Goal: Task Accomplishment & Management: Use online tool/utility

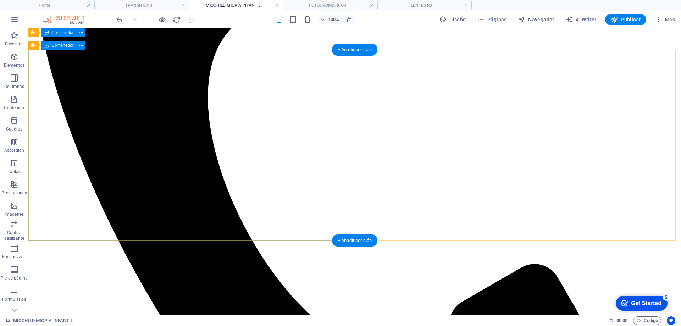
scroll to position [432, 0]
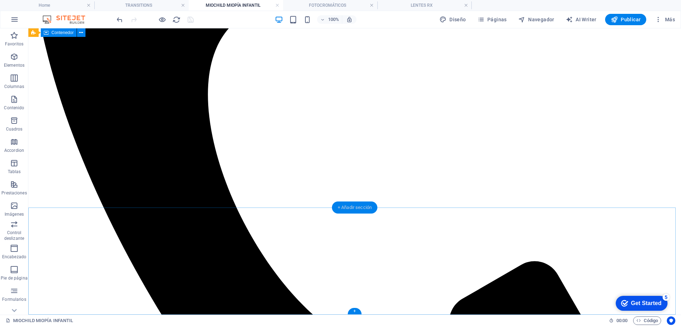
drag, startPoint x: 347, startPoint y: 206, endPoint x: 40, endPoint y: 177, distance: 308.4
click at [347, 206] on div "+ Añadir sección" at bounding box center [354, 208] width 45 height 12
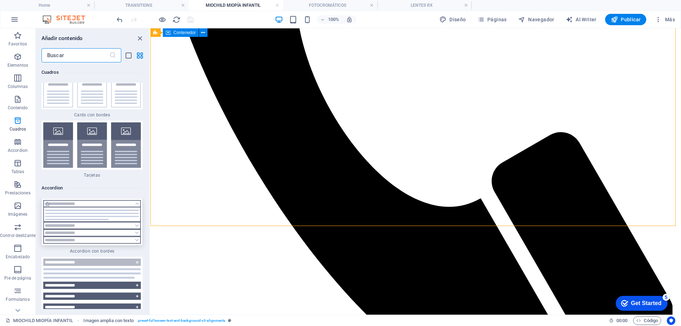
scroll to position [4226, 0]
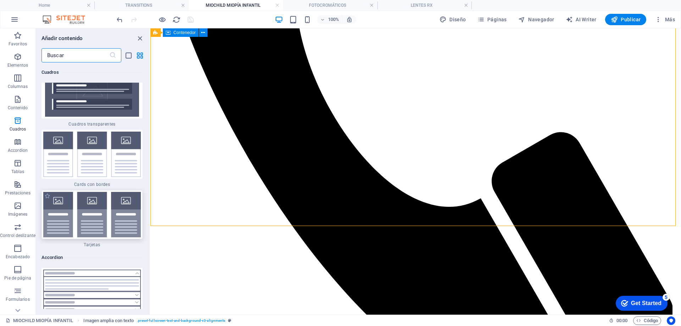
click at [97, 222] on img at bounding box center [92, 214] width 98 height 45
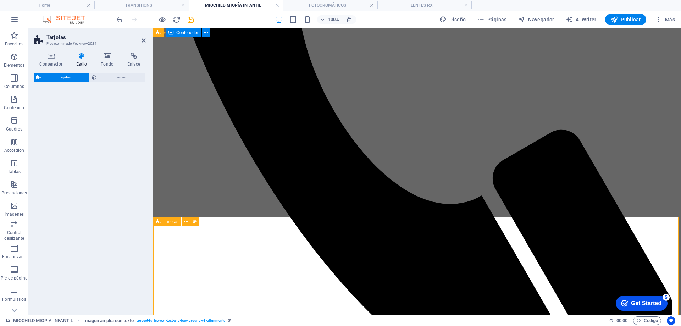
scroll to position [470, 0]
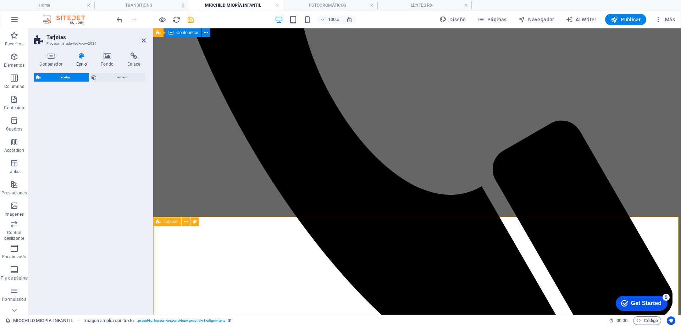
select select "rem"
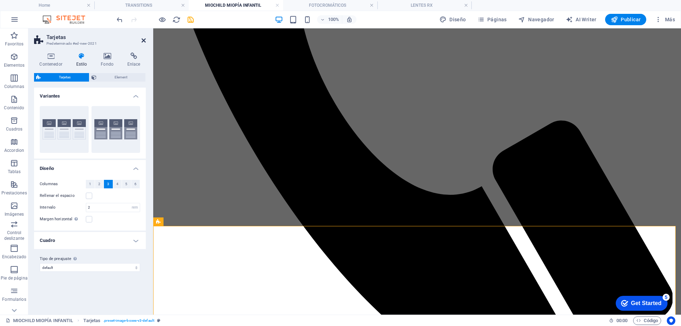
drag, startPoint x: 143, startPoint y: 39, endPoint x: 114, endPoint y: 11, distance: 40.7
click at [143, 39] on icon at bounding box center [144, 41] width 4 height 6
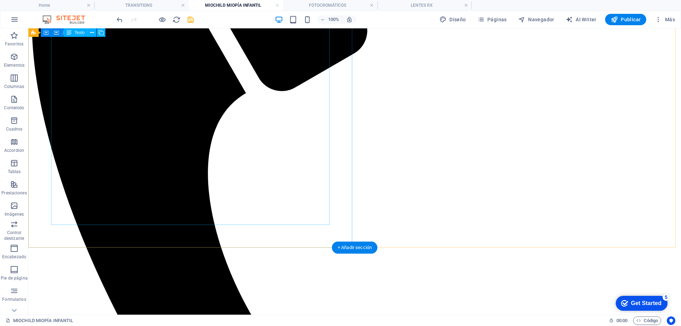
scroll to position [355, 0]
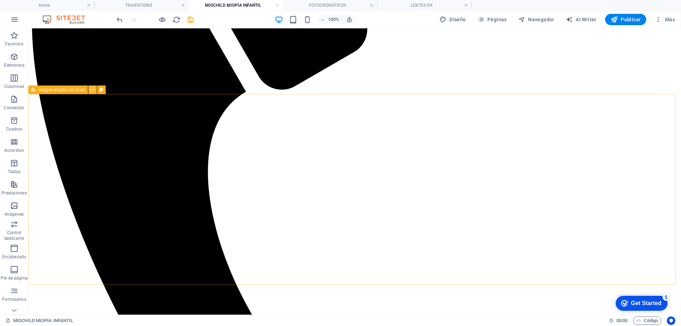
click at [93, 90] on icon at bounding box center [93, 89] width 4 height 7
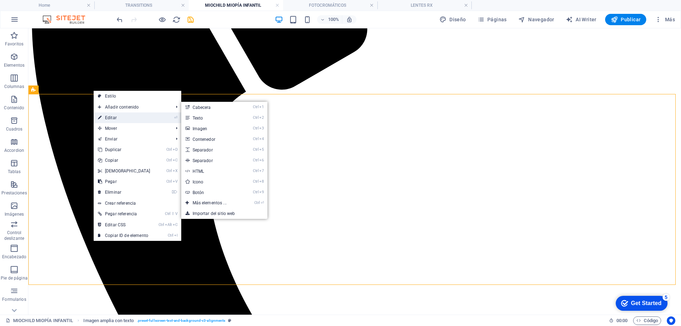
click at [111, 116] on link "⏎ Editar" at bounding box center [124, 118] width 61 height 11
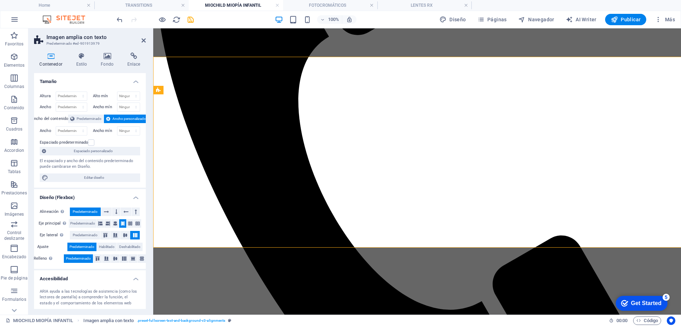
scroll to position [392, 0]
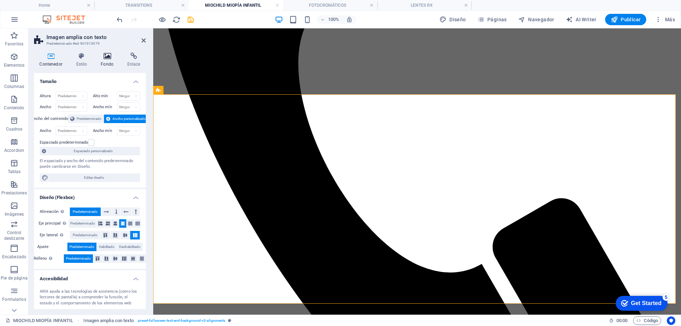
click at [108, 59] on icon at bounding box center [107, 56] width 24 height 7
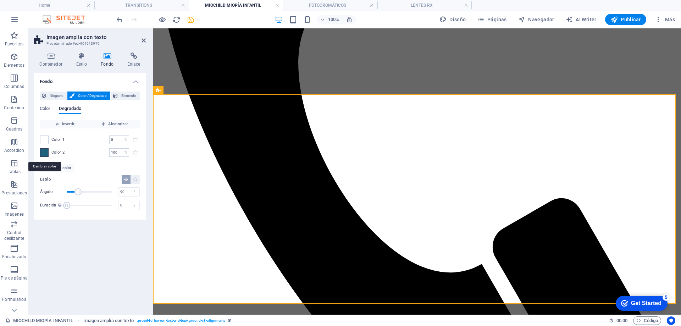
click at [43, 153] on span at bounding box center [44, 153] width 8 height 8
type input "#21627d"
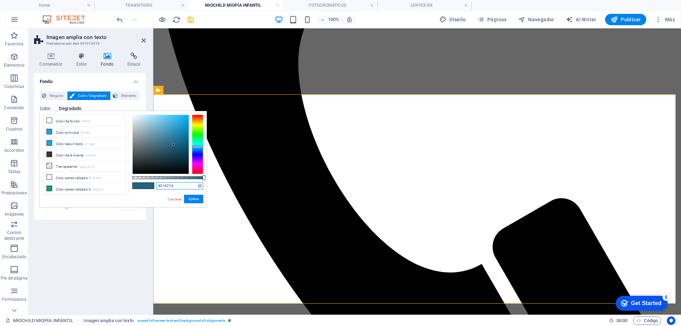
drag, startPoint x: 179, startPoint y: 185, endPoint x: 153, endPoint y: 183, distance: 26.0
click at [153, 183] on div "#21627d Formatos soportados #0852ed rgb(8, 82, 237) rgba(8, 82, 237, 90%) hsv(2…" at bounding box center [167, 210] width 78 height 199
click at [174, 198] on link "Cancelar" at bounding box center [174, 199] width 15 height 5
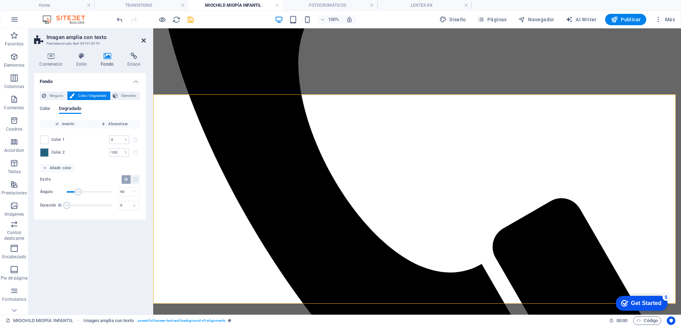
click at [143, 42] on icon at bounding box center [144, 41] width 4 height 6
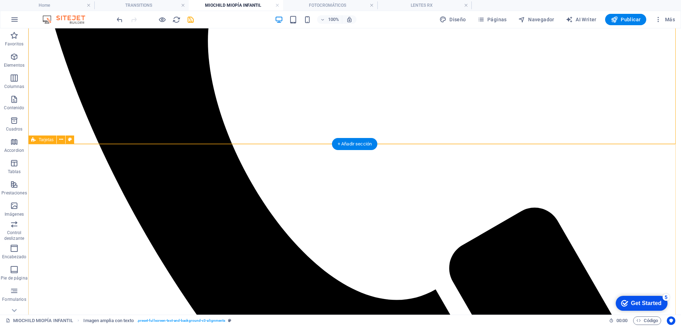
scroll to position [497, 0]
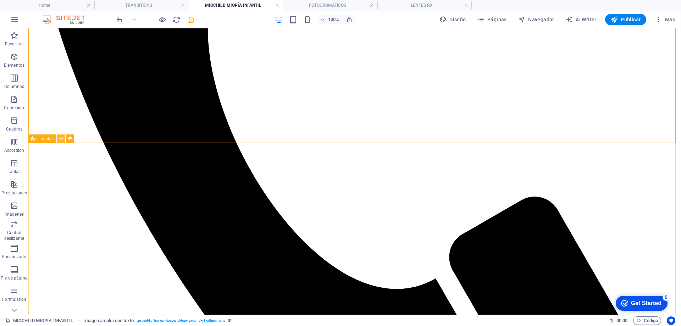
click at [61, 140] on icon at bounding box center [61, 138] width 4 height 7
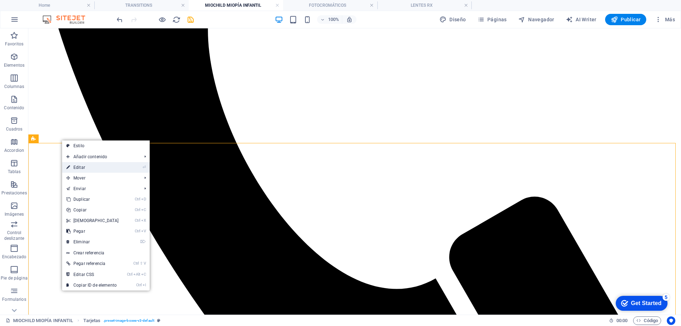
click at [84, 165] on link "⏎ Editar" at bounding box center [92, 167] width 61 height 11
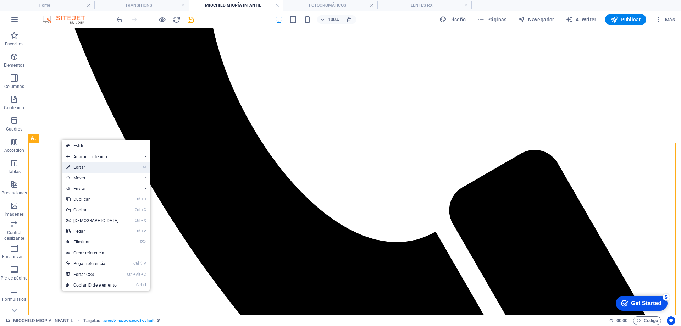
select select "rem"
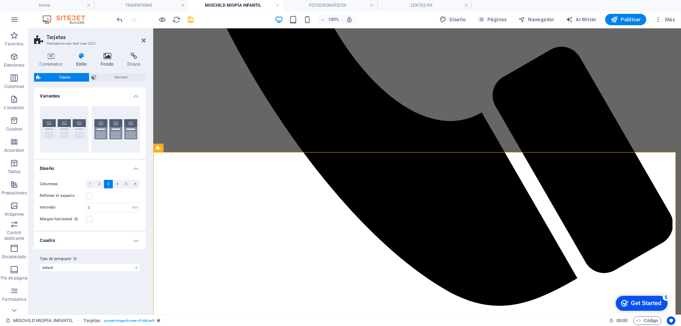
click at [109, 55] on icon at bounding box center [107, 56] width 24 height 7
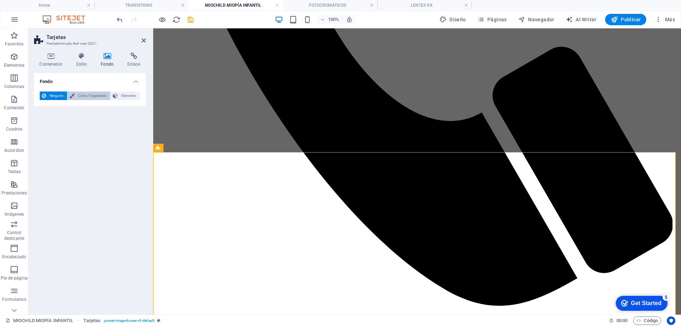
click at [89, 94] on span "Color / Degradado" at bounding box center [93, 96] width 32 height 9
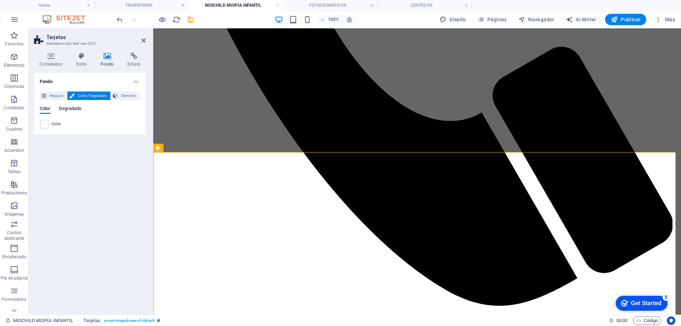
click at [69, 109] on span "Degradado" at bounding box center [70, 109] width 22 height 10
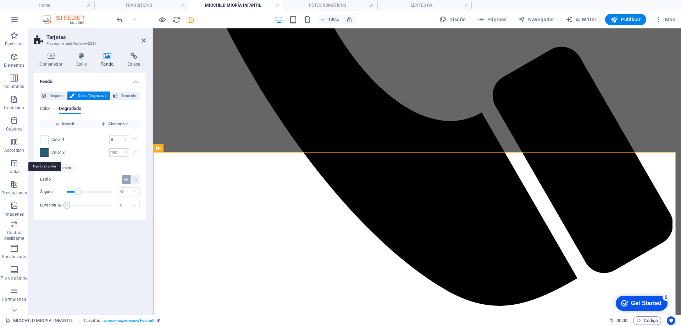
click at [45, 154] on span at bounding box center [44, 153] width 8 height 8
type input "#21627d"
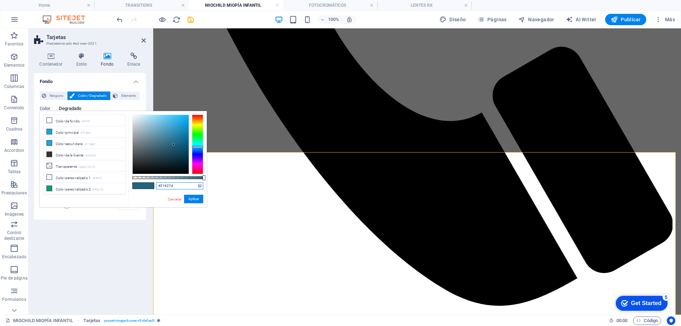
drag, startPoint x: 175, startPoint y: 185, endPoint x: 155, endPoint y: 185, distance: 19.9
click at [155, 185] on div "#21627d Formatos soportados #0852ed rgb(8, 82, 237) rgba(8, 82, 237, 90%) hsv(2…" at bounding box center [167, 210] width 78 height 199
click at [190, 198] on button "Aplicar" at bounding box center [193, 199] width 19 height 9
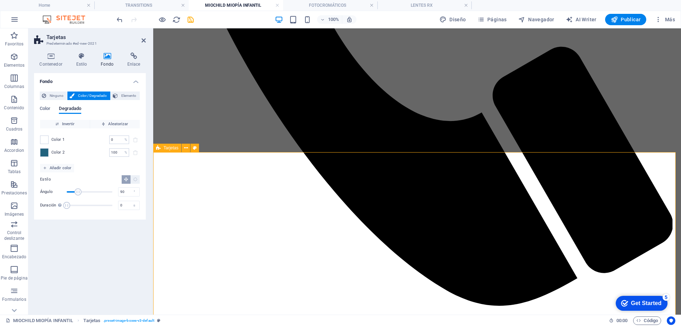
click at [147, 39] on aside "Tarjetas Predeterminado #ed-new-2021 Contenedor Estilo Fondo Enlace Tamaño Altu…" at bounding box center [90, 171] width 125 height 286
click at [143, 40] on icon at bounding box center [144, 41] width 4 height 6
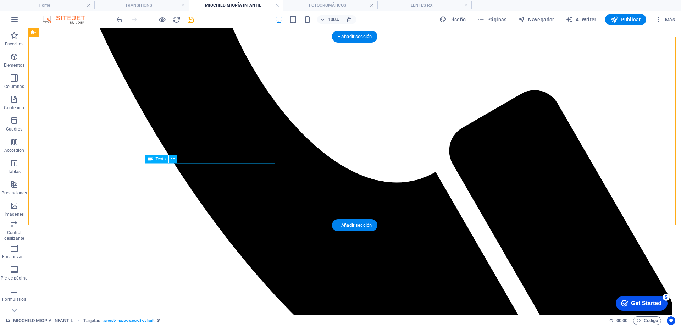
scroll to position [568, 0]
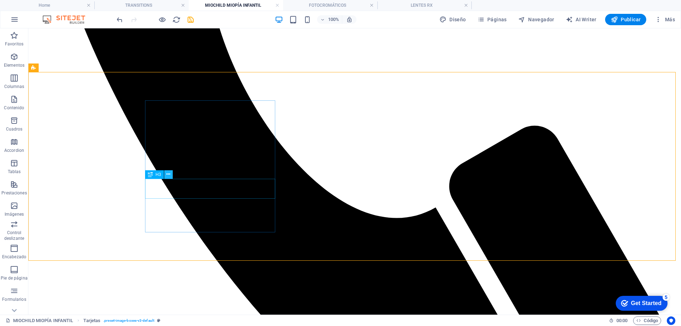
click at [169, 176] on icon at bounding box center [168, 174] width 4 height 7
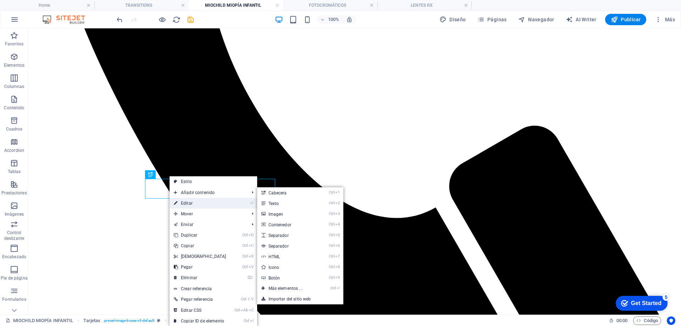
click at [192, 202] on link "⏎ Editar" at bounding box center [200, 203] width 61 height 11
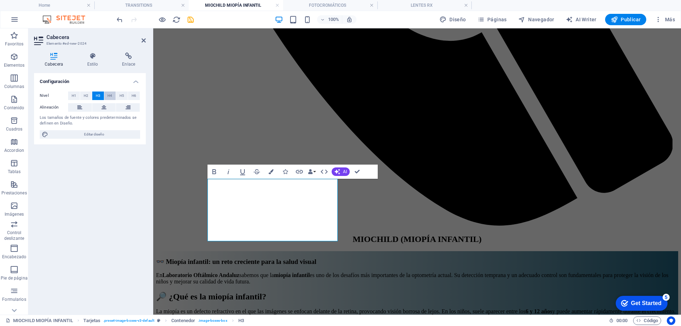
click at [111, 94] on span "H4" at bounding box center [110, 96] width 5 height 9
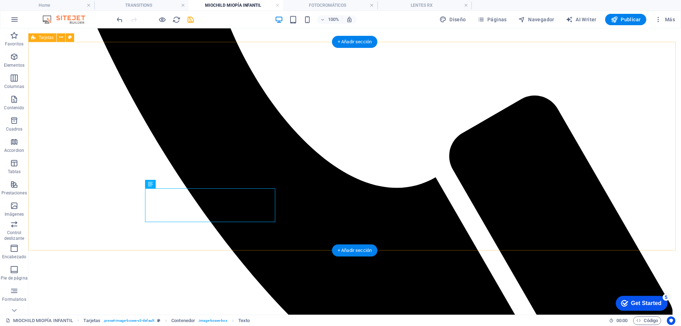
scroll to position [603, 0]
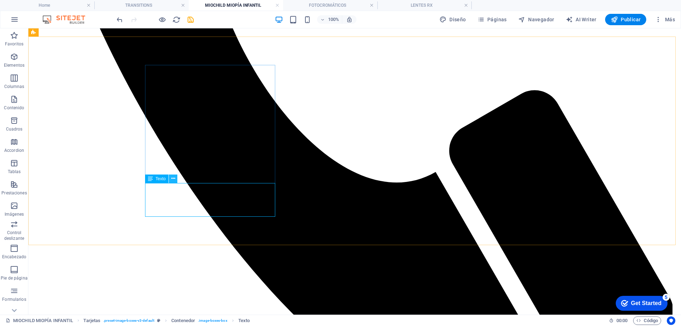
click at [174, 177] on icon at bounding box center [173, 178] width 4 height 7
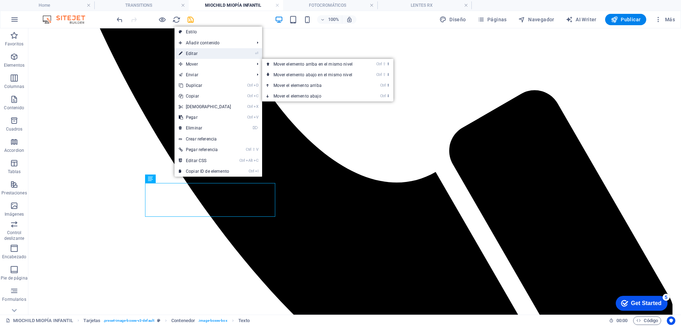
click at [194, 55] on link "⏎ Editar" at bounding box center [205, 53] width 61 height 11
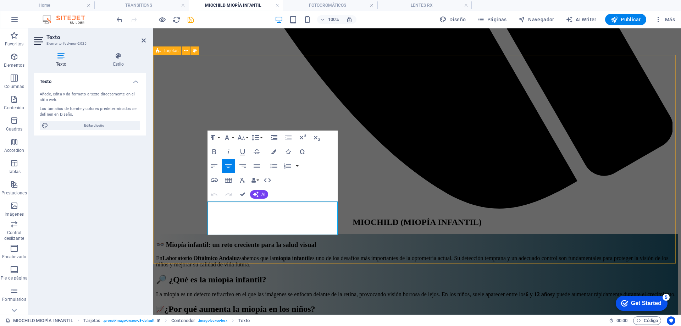
drag, startPoint x: 331, startPoint y: 225, endPoint x: 199, endPoint y: 195, distance: 135.5
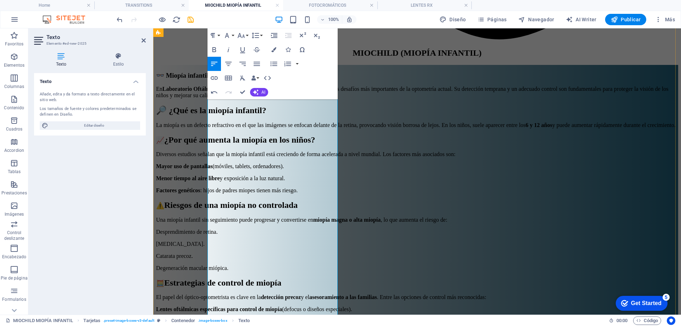
scroll to position [854, 0]
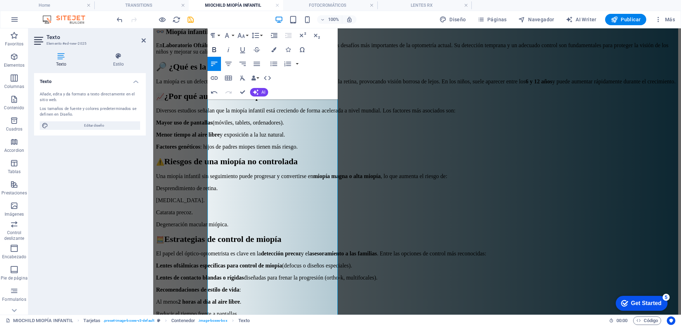
drag, startPoint x: 215, startPoint y: 91, endPoint x: 218, endPoint y: 100, distance: 9.8
click at [215, 91] on icon "button" at bounding box center [214, 92] width 9 height 9
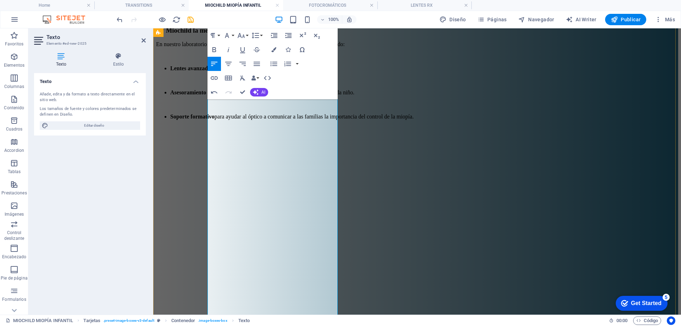
scroll to position [1675, 0]
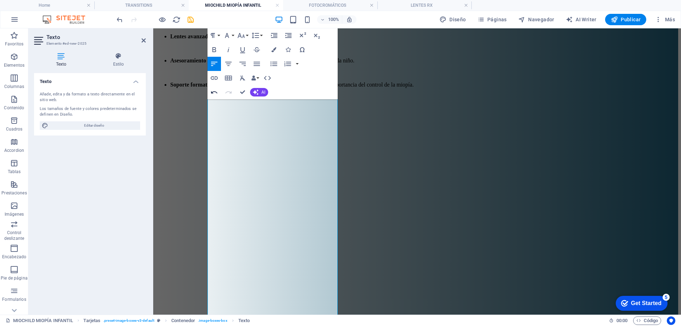
click at [213, 92] on icon "button" at bounding box center [214, 92] width 9 height 9
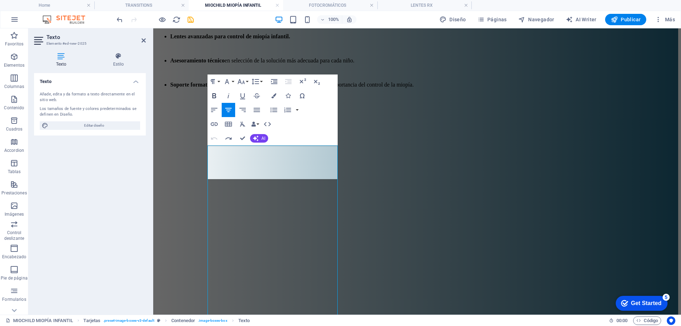
scroll to position [697, 0]
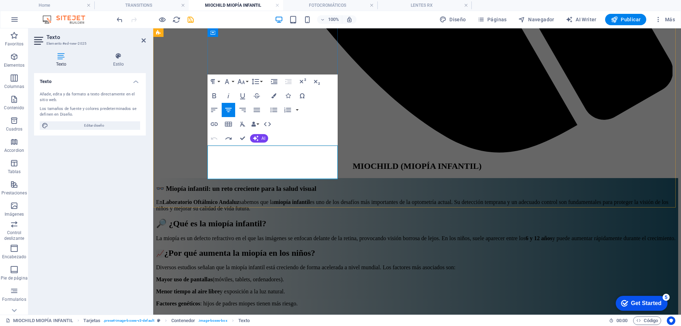
drag, startPoint x: 330, startPoint y: 168, endPoint x: 205, endPoint y: 148, distance: 126.5
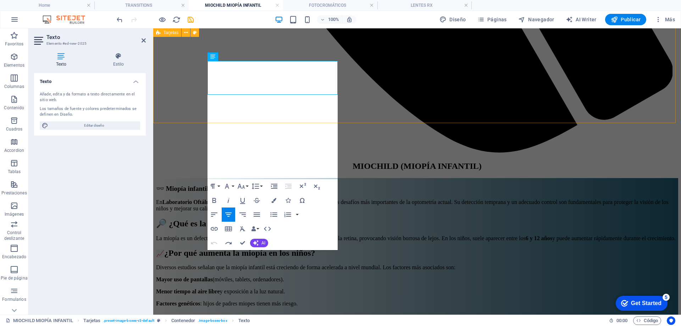
scroll to position [782, 0]
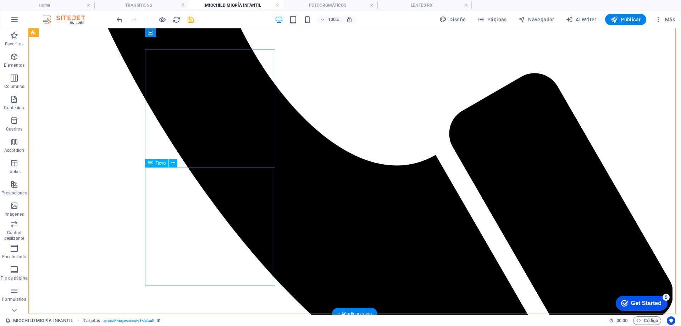
scroll to position [619, 0]
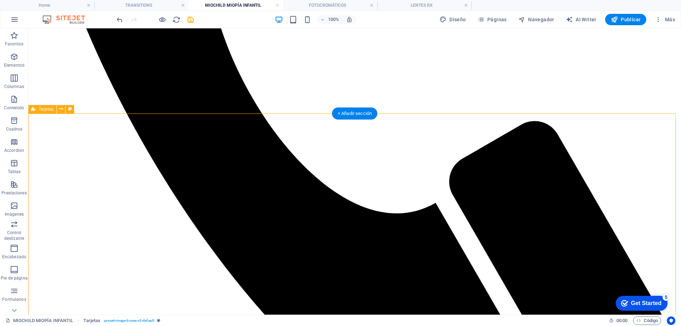
scroll to position [583, 0]
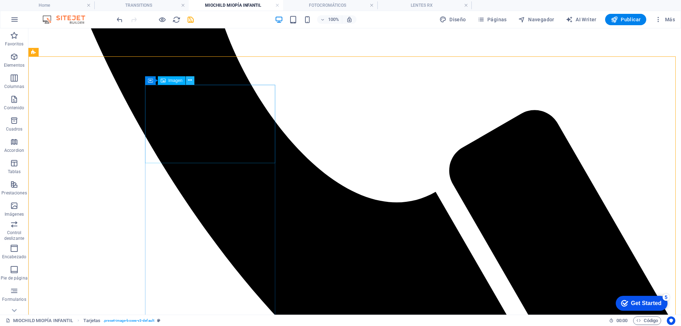
click at [190, 80] on icon at bounding box center [190, 80] width 4 height 7
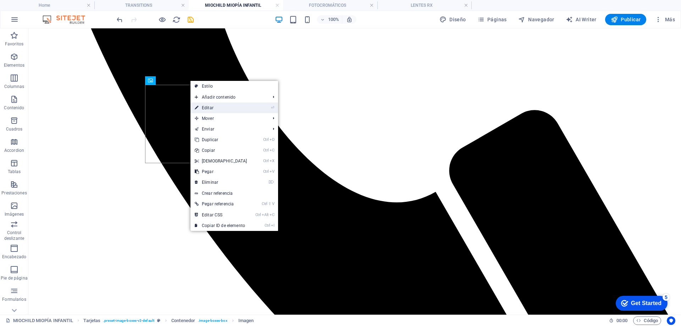
click at [216, 108] on link "⏎ Editar" at bounding box center [221, 108] width 61 height 11
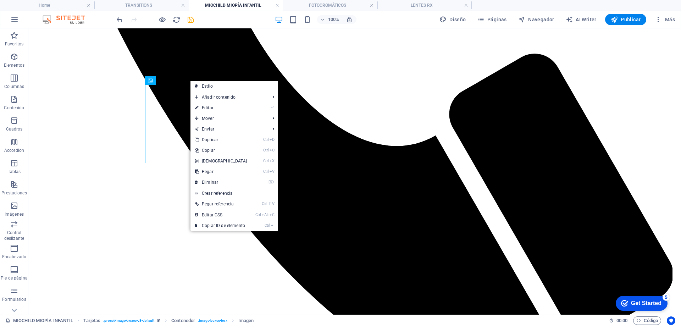
select select "%"
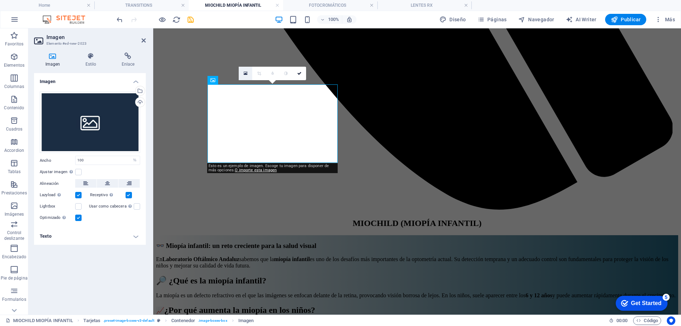
click at [246, 72] on icon at bounding box center [246, 73] width 4 height 5
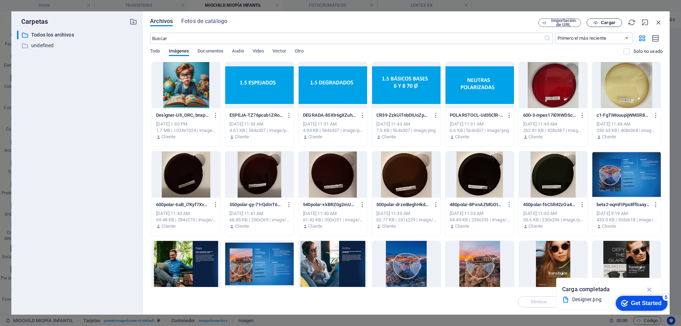
click at [607, 24] on span "Cargar" at bounding box center [608, 23] width 15 height 4
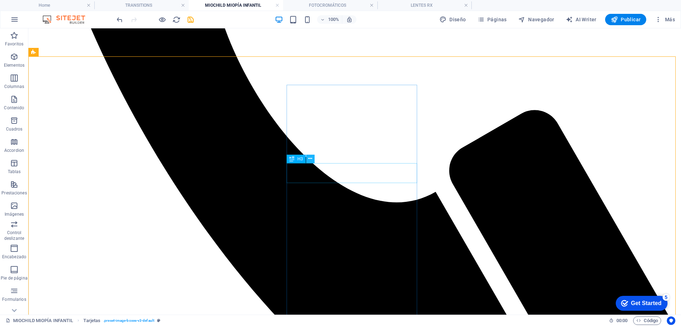
click at [311, 159] on icon at bounding box center [310, 158] width 4 height 7
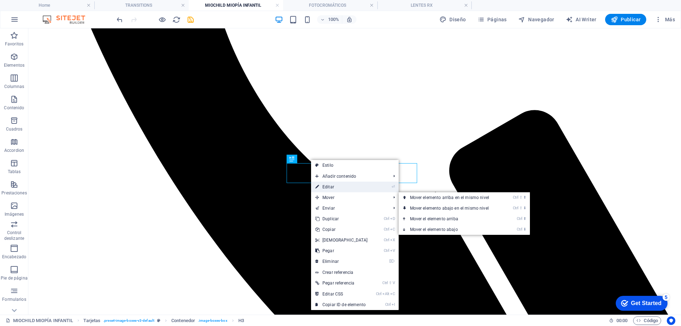
drag, startPoint x: 330, startPoint y: 187, endPoint x: 173, endPoint y: 155, distance: 160.6
click at [330, 187] on link "⏎ Editar" at bounding box center [341, 187] width 61 height 11
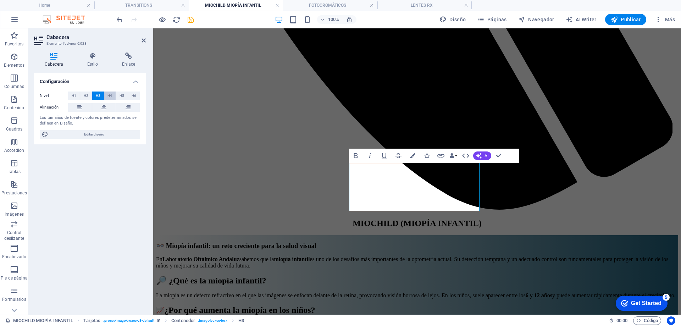
click at [108, 95] on span "H4" at bounding box center [110, 96] width 5 height 9
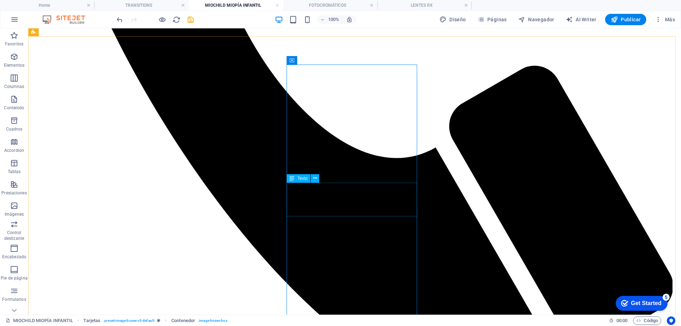
scroll to position [654, 0]
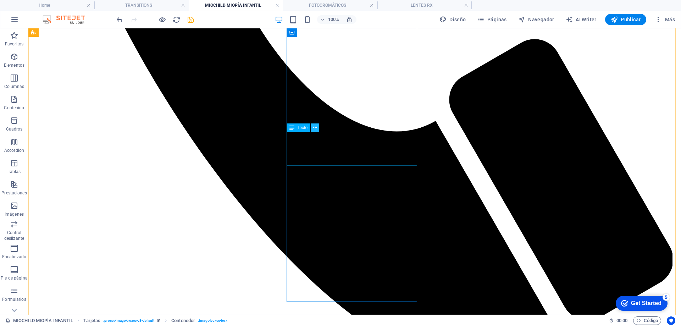
click at [315, 129] on icon at bounding box center [315, 127] width 4 height 7
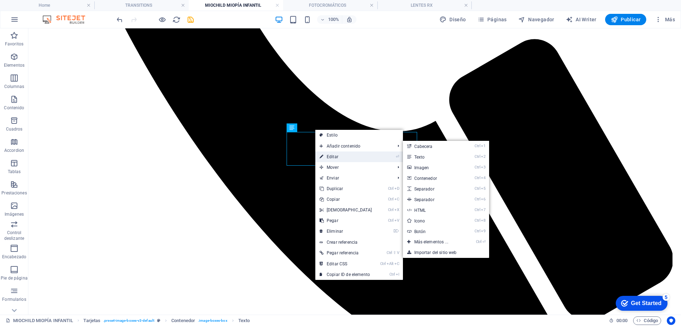
click at [334, 155] on link "⏎ Editar" at bounding box center [346, 157] width 61 height 11
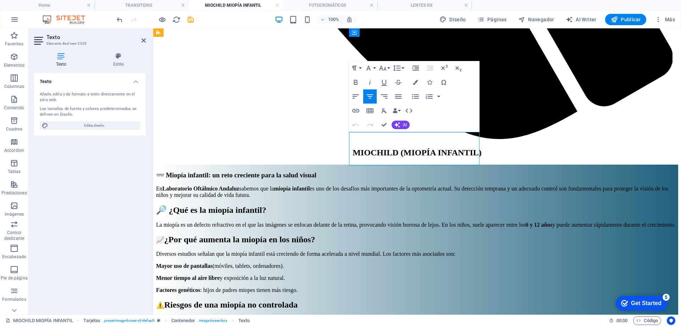
drag, startPoint x: 471, startPoint y: 156, endPoint x: 353, endPoint y: 139, distance: 119.4
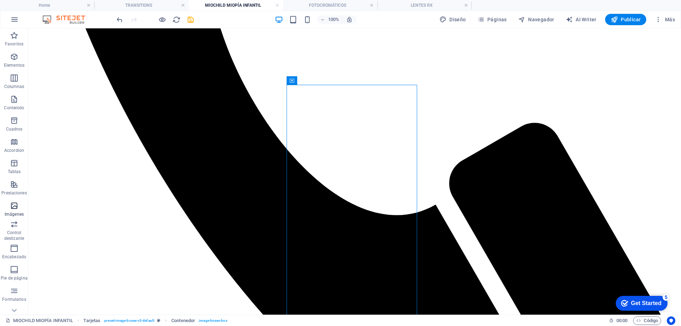
scroll to position [583, 0]
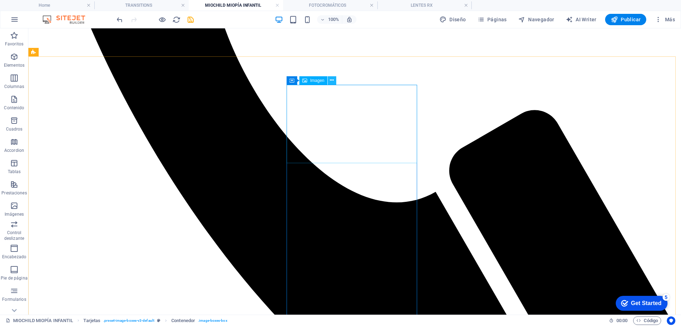
drag, startPoint x: 332, startPoint y: 81, endPoint x: 329, endPoint y: 82, distance: 3.6
click at [332, 81] on icon at bounding box center [332, 80] width 4 height 7
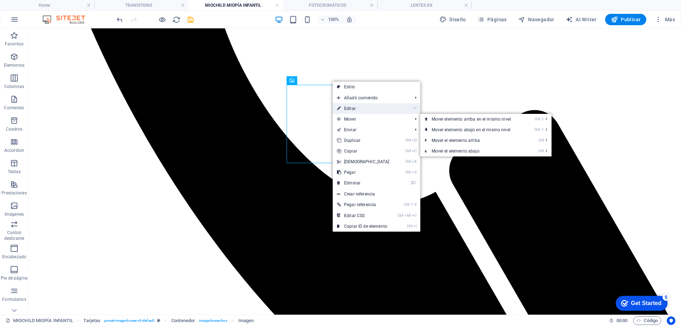
click at [352, 110] on link "⏎ Editar" at bounding box center [363, 108] width 61 height 11
select select "%"
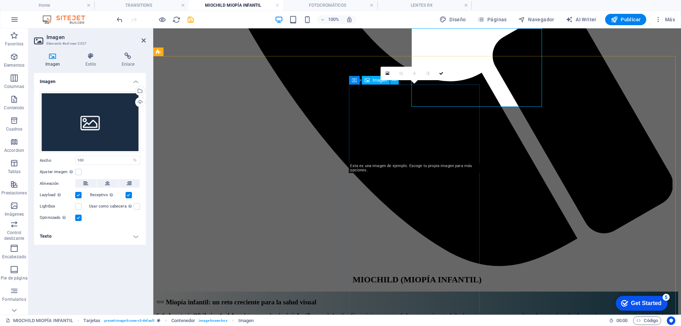
scroll to position [640, 0]
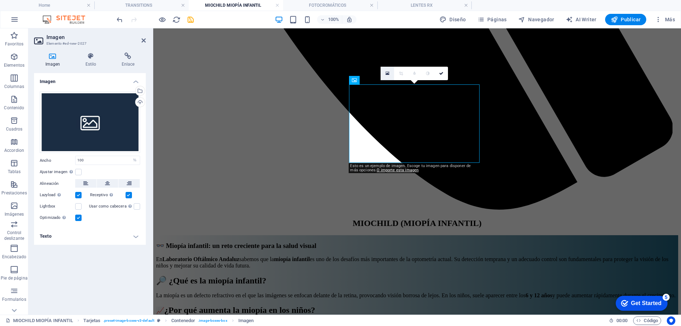
click at [389, 73] on icon at bounding box center [388, 73] width 4 height 5
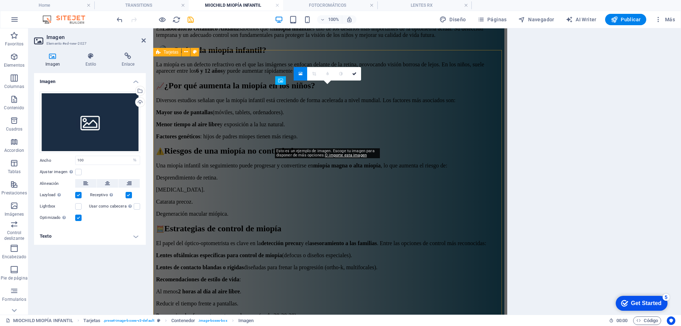
scroll to position [857, 0]
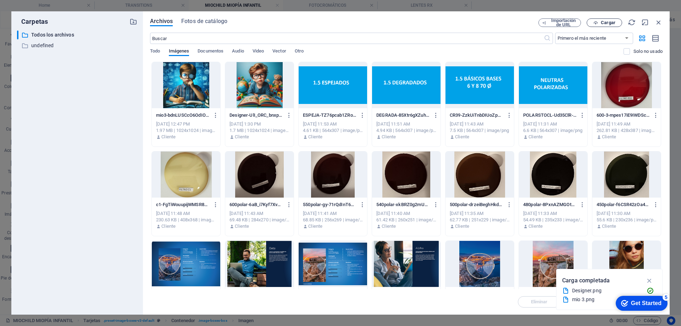
click at [608, 23] on span "Cargar" at bounding box center [608, 23] width 15 height 4
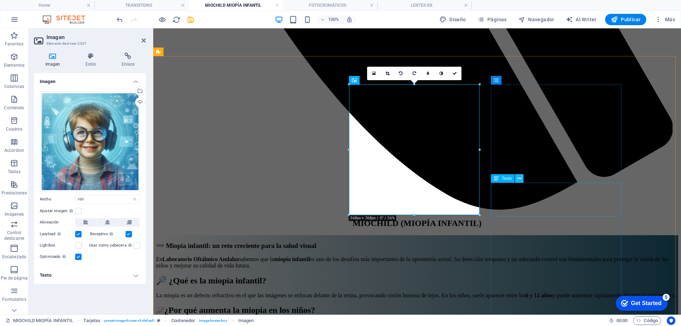
click at [518, 176] on icon at bounding box center [520, 178] width 4 height 7
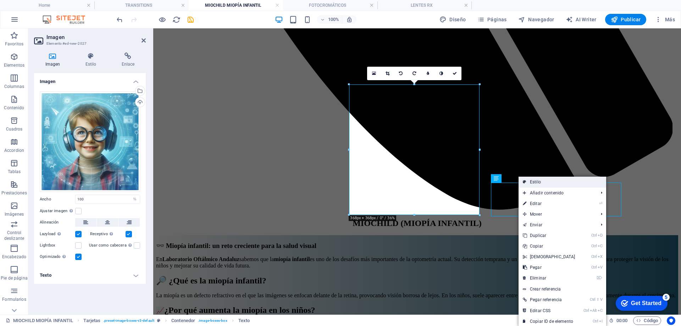
scroll to position [583, 0]
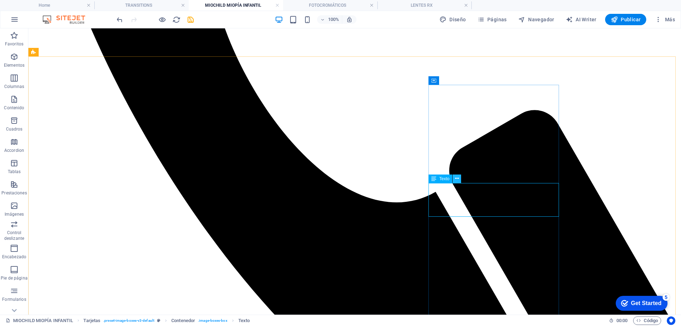
click at [459, 179] on icon at bounding box center [457, 178] width 4 height 7
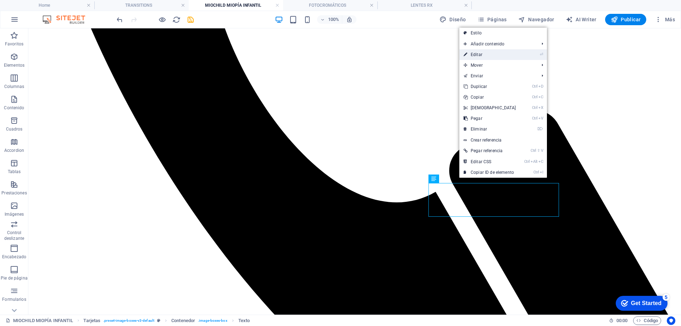
drag, startPoint x: 478, startPoint y: 54, endPoint x: 338, endPoint y: 103, distance: 148.8
click at [478, 54] on link "⏎ Editar" at bounding box center [490, 54] width 61 height 11
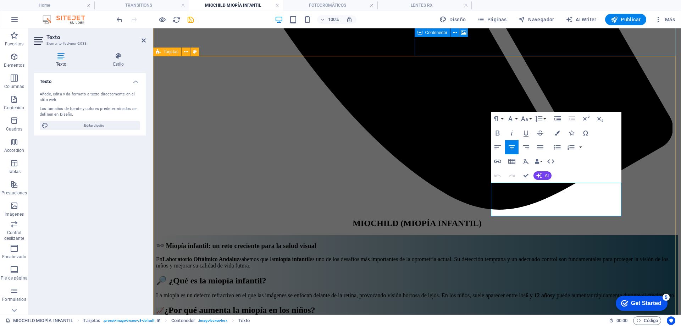
drag, startPoint x: 614, startPoint y: 209, endPoint x: 490, endPoint y: 189, distance: 126.2
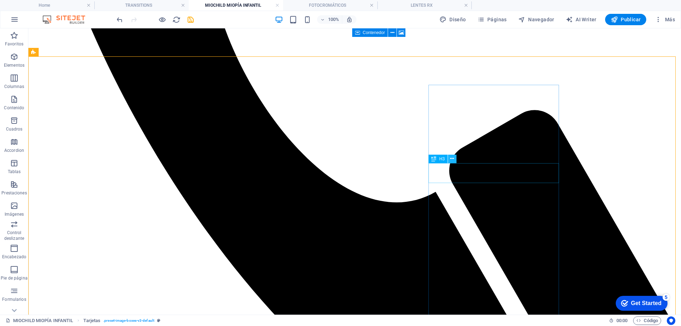
click at [455, 158] on button at bounding box center [452, 159] width 9 height 9
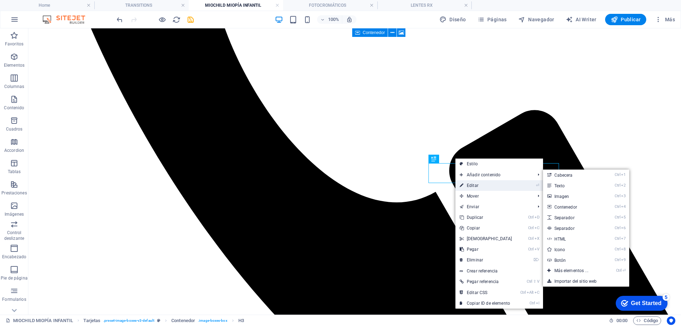
click at [475, 185] on link "⏎ Editar" at bounding box center [486, 185] width 61 height 11
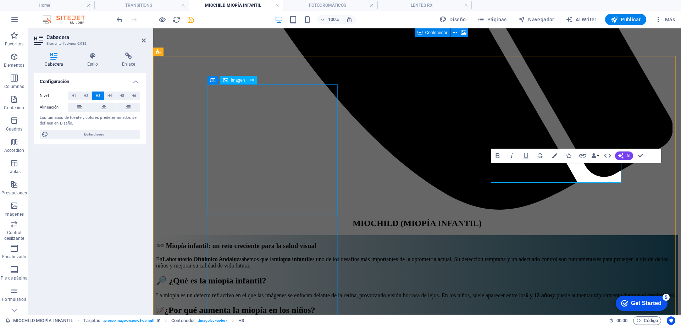
scroll to position [0, 2]
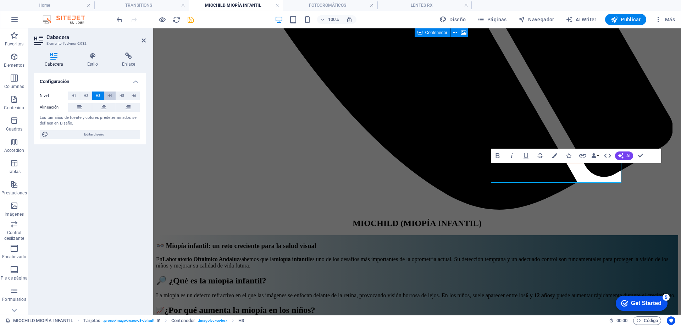
click at [110, 97] on span "H4" at bounding box center [110, 96] width 5 height 9
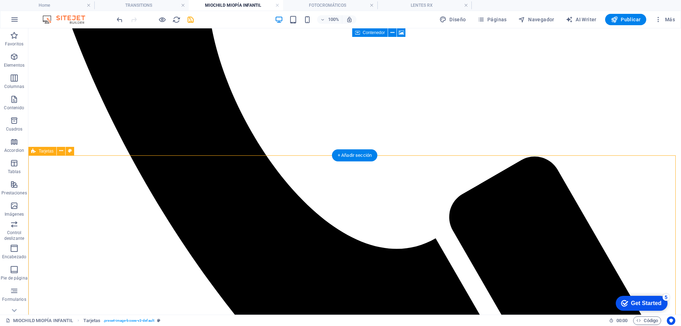
scroll to position [583, 0]
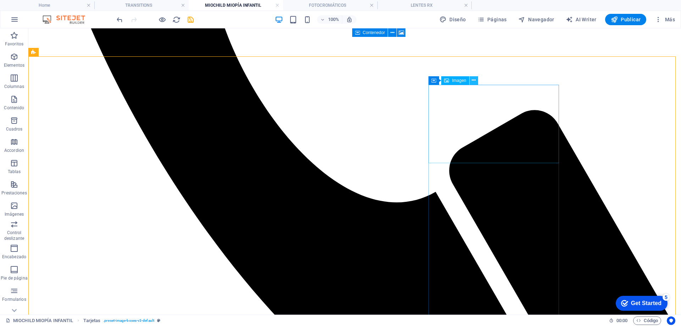
click at [477, 80] on button at bounding box center [474, 80] width 9 height 9
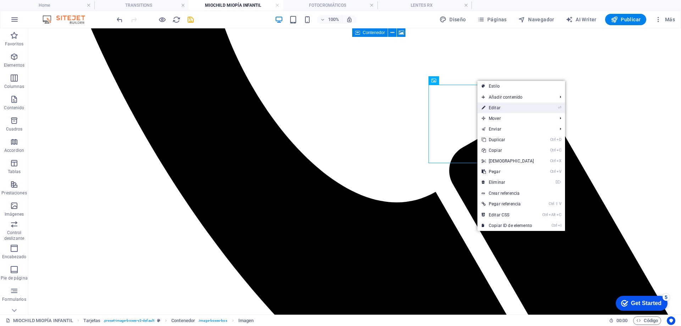
drag, startPoint x: 503, startPoint y: 110, endPoint x: 340, endPoint y: 82, distance: 165.0
click at [503, 110] on link "⏎ Editar" at bounding box center [508, 108] width 61 height 11
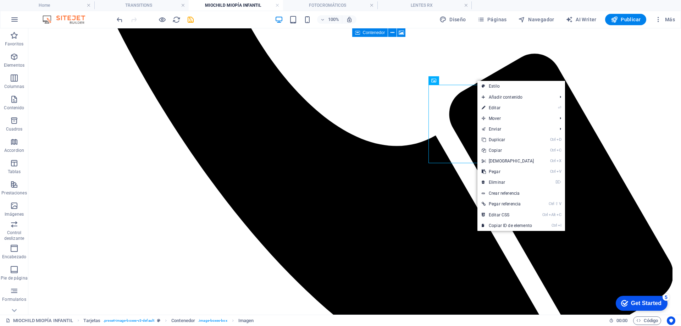
select select "%"
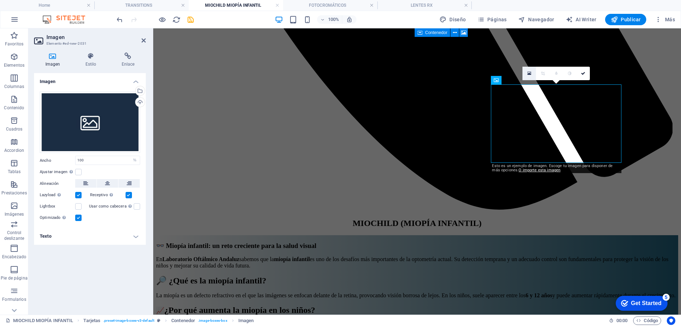
click at [530, 74] on icon at bounding box center [530, 73] width 4 height 5
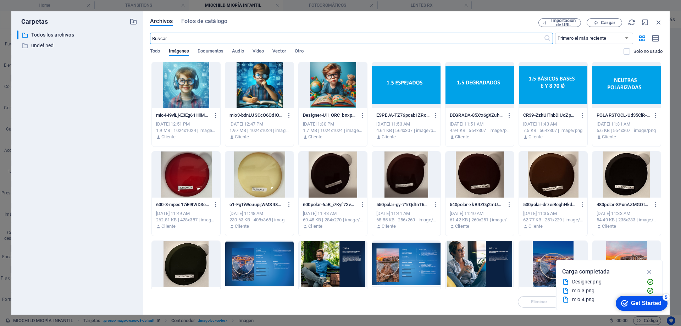
scroll to position [857, 0]
click at [601, 23] on span "Cargar" at bounding box center [604, 23] width 29 height 5
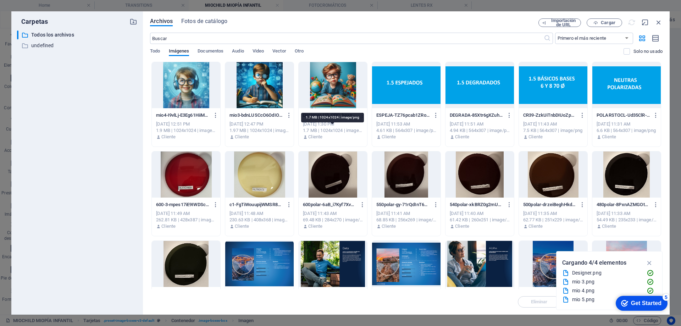
scroll to position [640, 0]
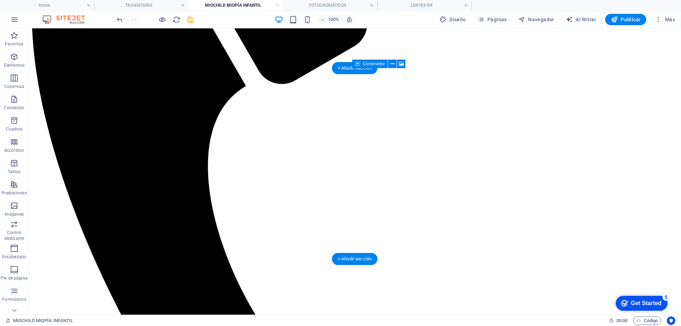
scroll to position [355, 0]
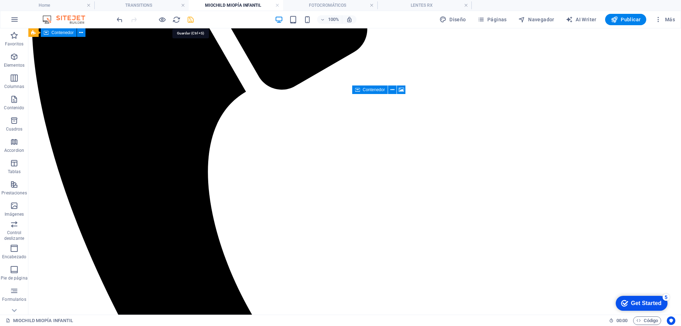
click at [188, 20] on icon "save" at bounding box center [191, 20] width 8 height 8
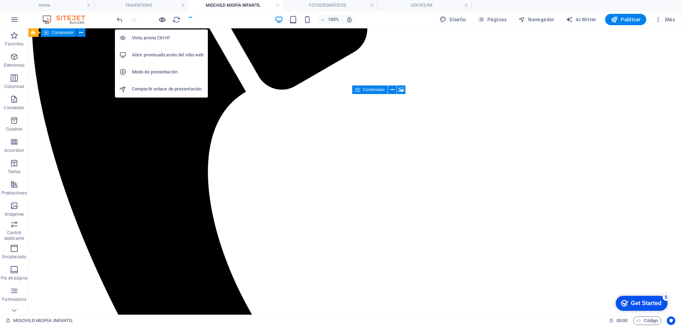
click at [164, 20] on icon "button" at bounding box center [162, 20] width 8 height 8
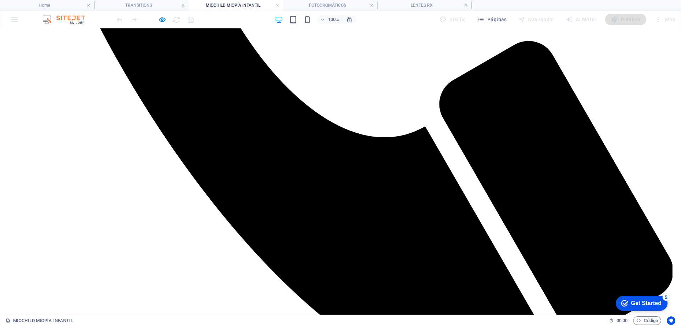
scroll to position [755, 0]
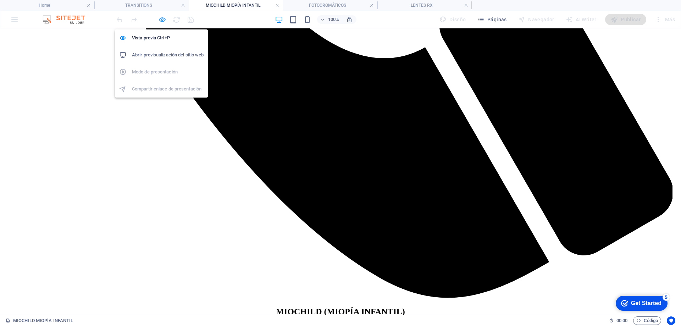
click at [165, 18] on icon "button" at bounding box center [162, 20] width 8 height 8
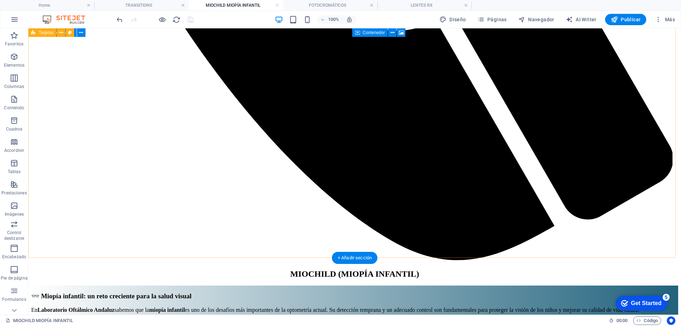
scroll to position [791, 0]
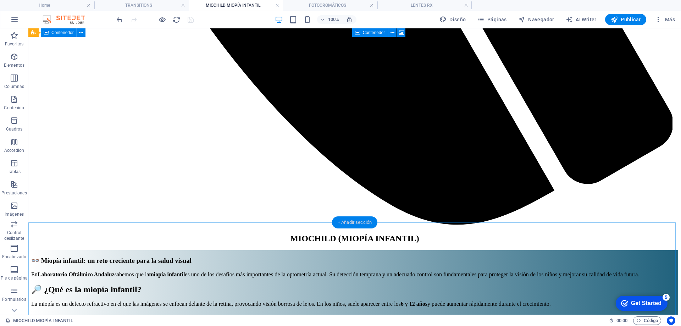
drag, startPoint x: 346, startPoint y: 223, endPoint x: 31, endPoint y: 160, distance: 321.3
click at [346, 223] on div "+ Añadir sección" at bounding box center [354, 222] width 45 height 12
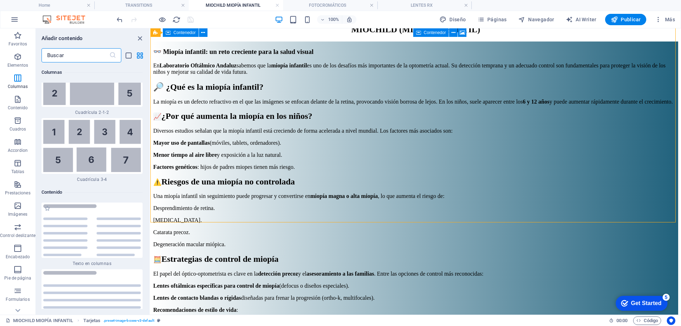
scroll to position [2274, 0]
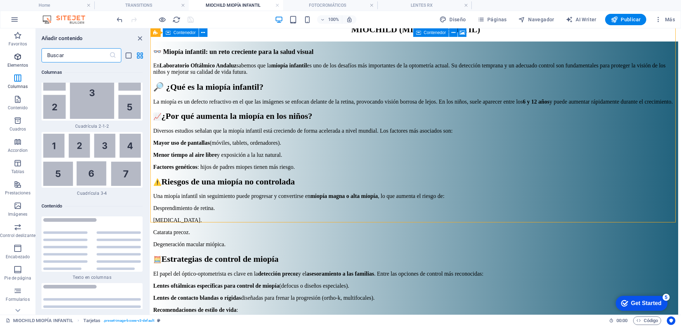
click at [0, 0] on icon "button" at bounding box center [0, 0] width 0 height 0
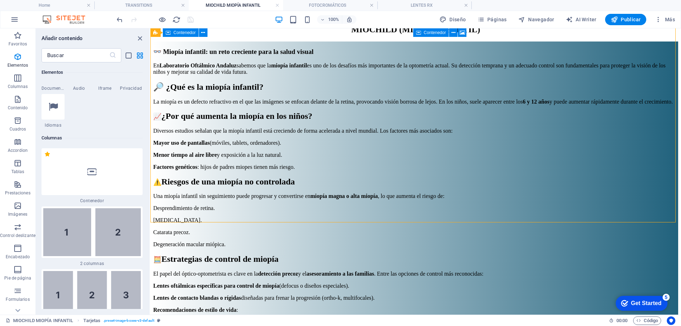
scroll to position [134, 0]
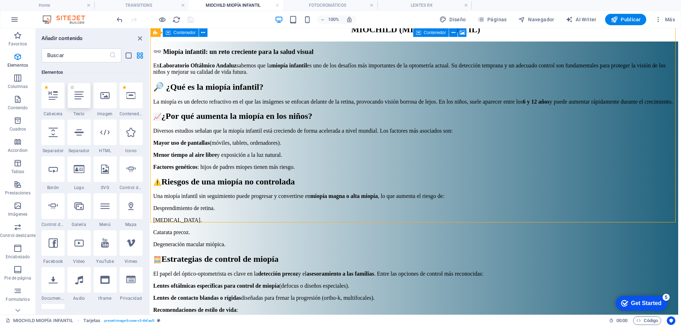
click at [78, 100] on icon at bounding box center [79, 95] width 9 height 9
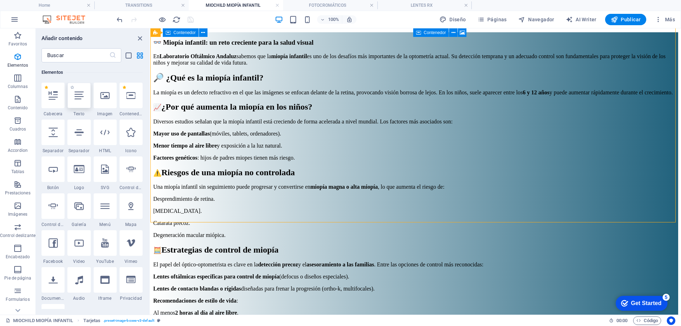
click at [150, 100] on div "Arrastra aquí para reemplazar el contenido existente. Si quieres crear un eleme…" at bounding box center [415, 171] width 531 height 286
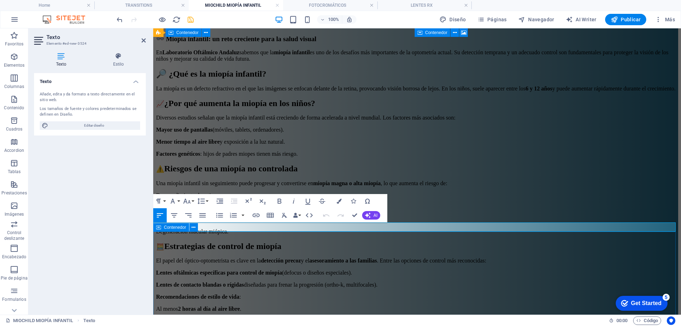
scroll to position [871, 0]
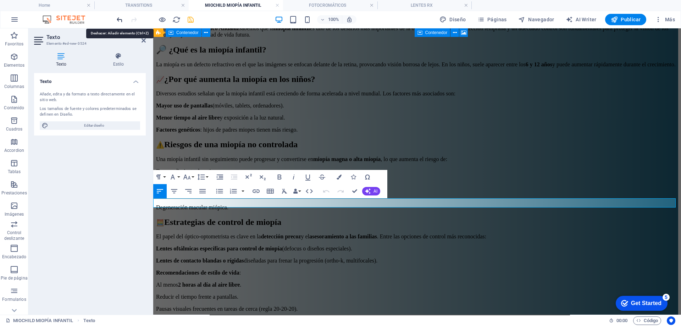
click at [117, 19] on icon "undo" at bounding box center [120, 20] width 8 height 8
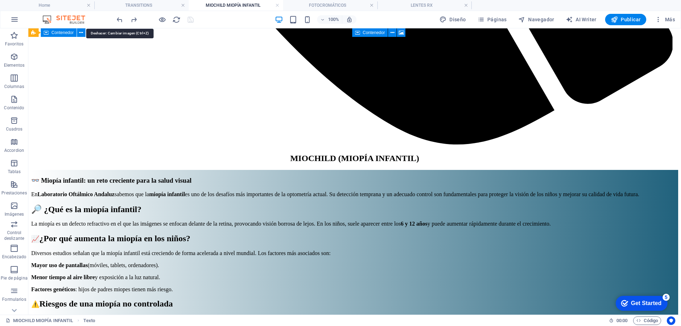
scroll to position [806, 0]
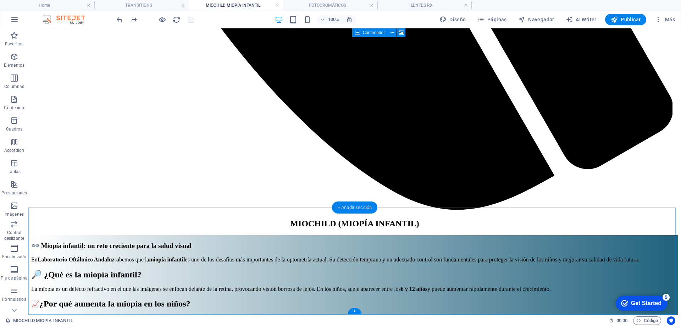
click at [350, 209] on div "+ Añadir sección" at bounding box center [354, 208] width 45 height 12
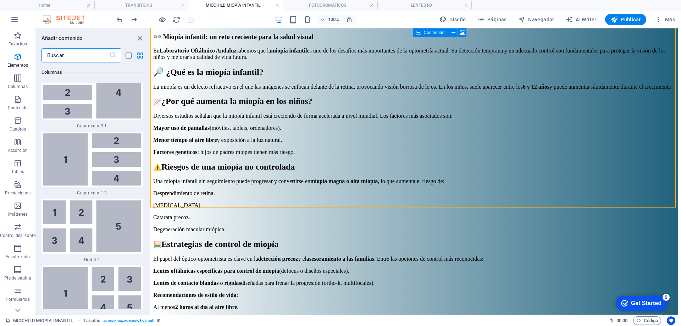
scroll to position [2416, 0]
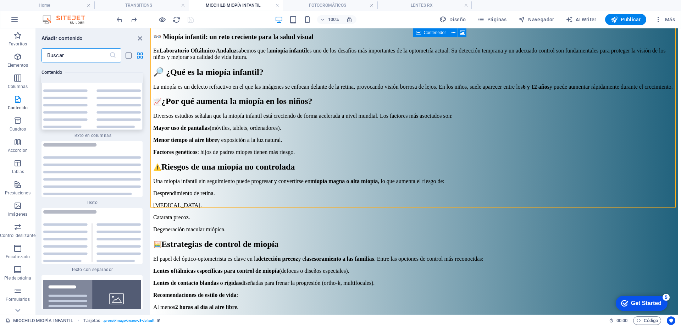
click at [88, 123] on img at bounding box center [92, 102] width 98 height 52
select select "rem"
select select "preset-text-v2-columns"
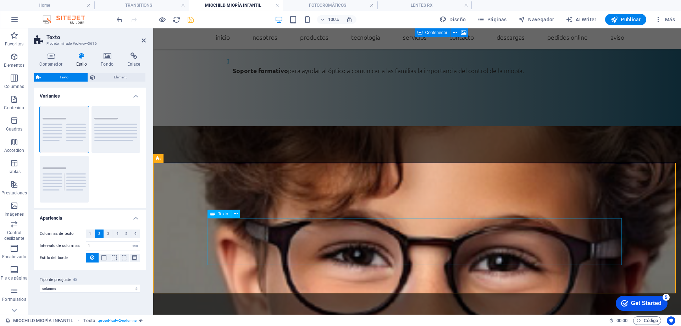
scroll to position [871, 0]
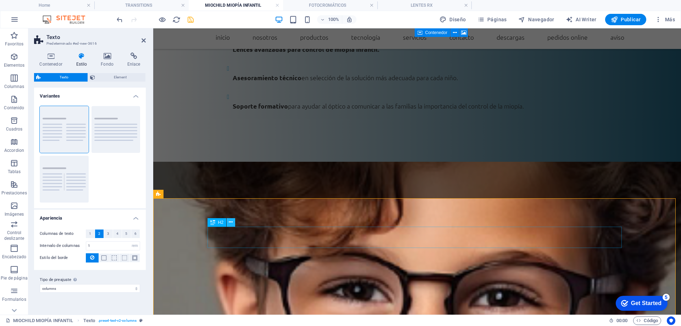
click at [232, 221] on icon at bounding box center [231, 222] width 4 height 7
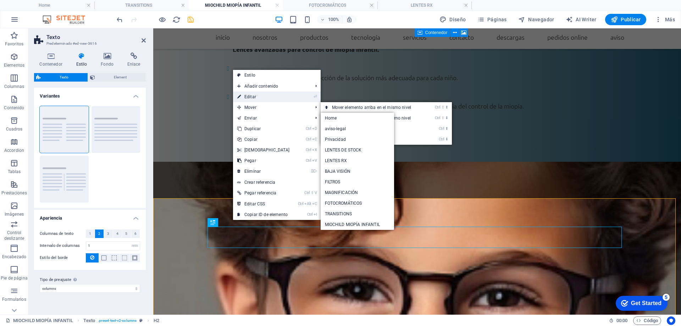
click at [253, 97] on link "⏎ Editar" at bounding box center [263, 97] width 61 height 11
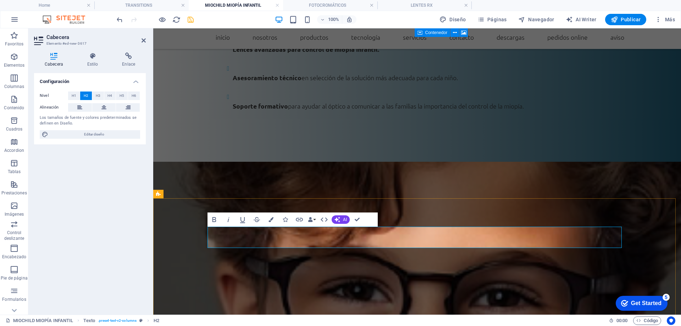
drag, startPoint x: 284, startPoint y: 238, endPoint x: 196, endPoint y: 234, distance: 88.1
click at [108, 95] on span "H4" at bounding box center [110, 96] width 5 height 9
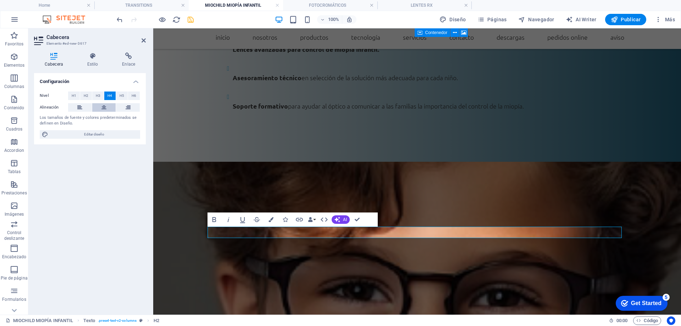
click at [103, 108] on icon at bounding box center [104, 107] width 5 height 9
click at [98, 97] on span "H3" at bounding box center [98, 96] width 5 height 9
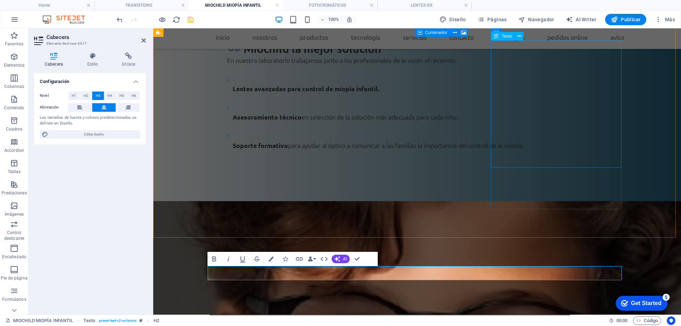
scroll to position [835, 0]
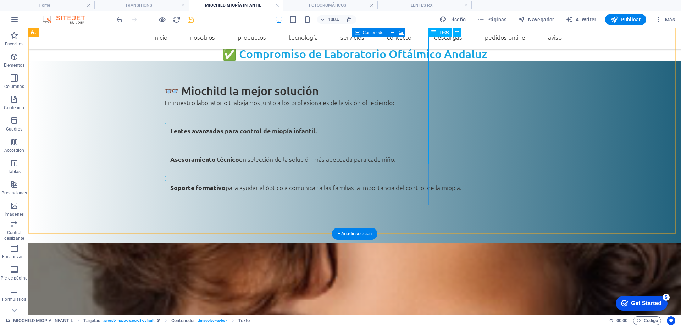
scroll to position [744, 0]
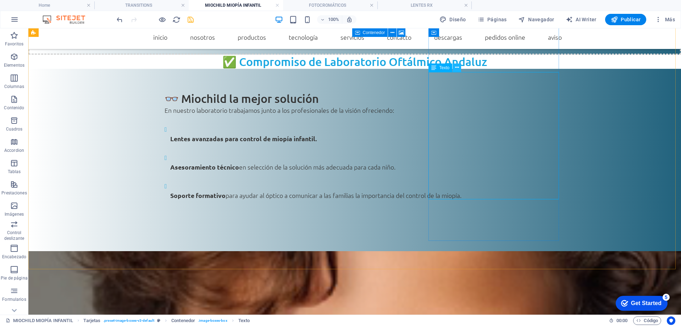
click at [458, 66] on icon at bounding box center [457, 67] width 4 height 7
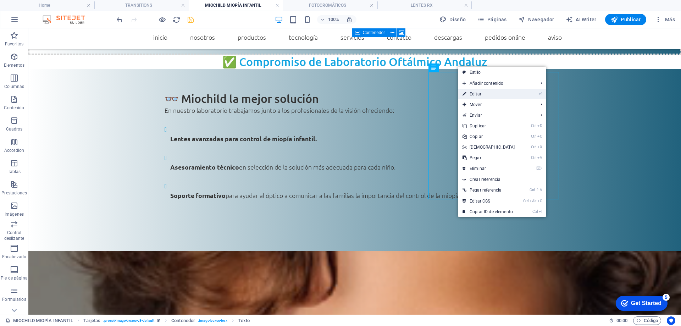
drag, startPoint x: 477, startPoint y: 95, endPoint x: 336, endPoint y: 89, distance: 140.3
click at [477, 95] on link "⏎ Editar" at bounding box center [489, 94] width 61 height 11
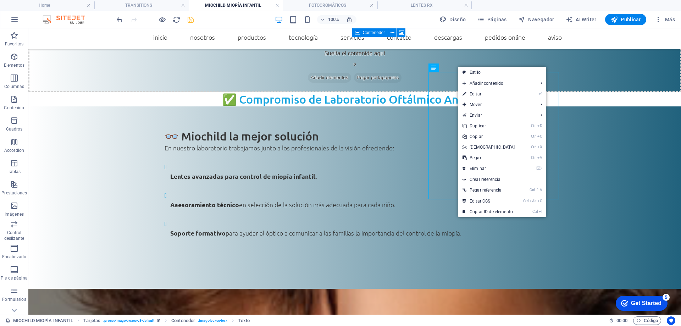
scroll to position [800, 0]
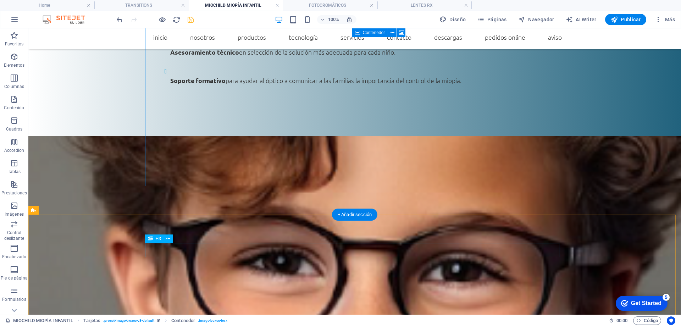
scroll to position [886, 0]
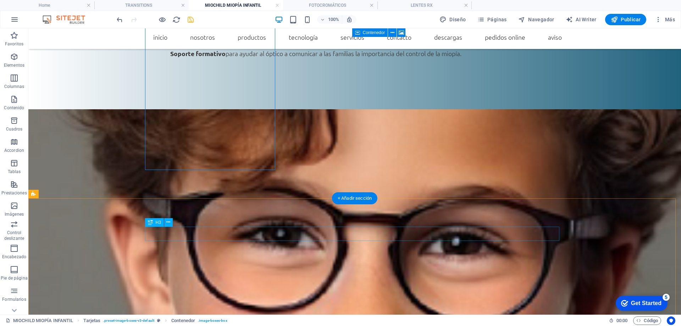
click at [170, 223] on icon at bounding box center [168, 222] width 4 height 7
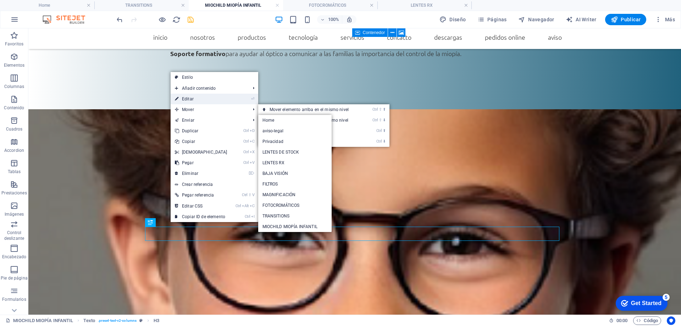
click at [186, 99] on link "⏎ Editar" at bounding box center [201, 99] width 61 height 11
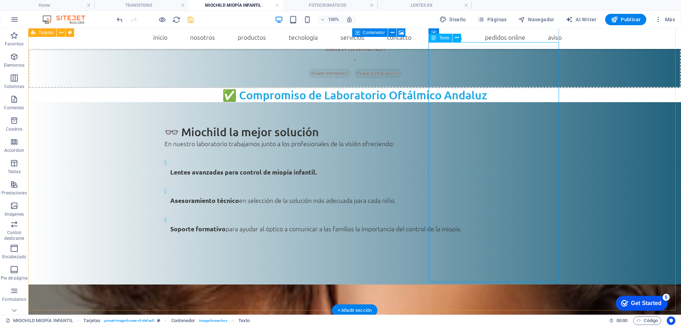
scroll to position [708, 0]
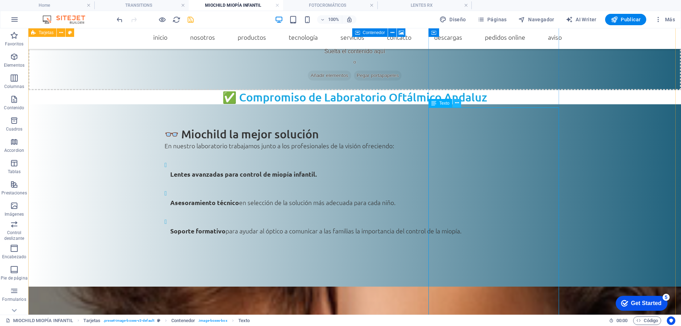
click at [457, 102] on icon at bounding box center [457, 102] width 4 height 7
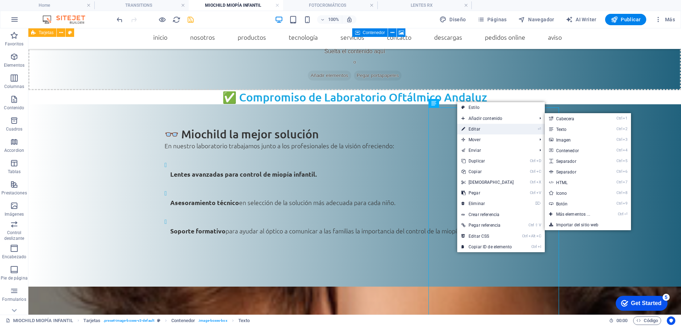
click at [479, 131] on link "⏎ Editar" at bounding box center [487, 129] width 61 height 11
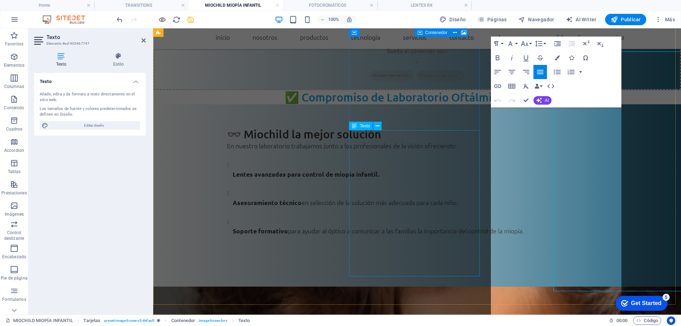
scroll to position [764, 0]
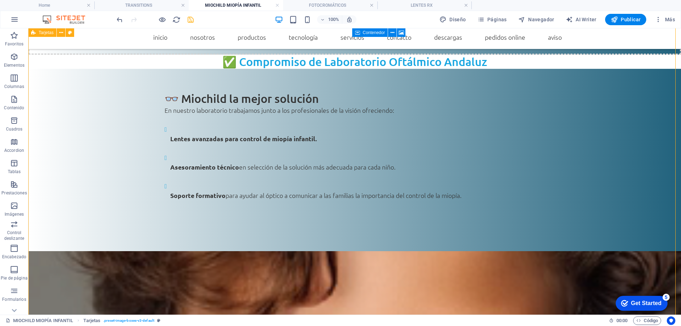
scroll to position [779, 0]
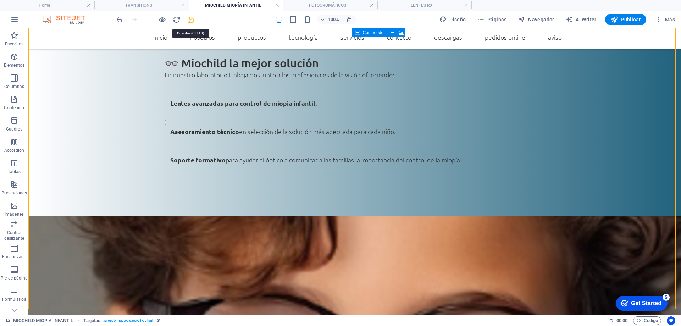
click at [190, 18] on icon "save" at bounding box center [191, 20] width 8 height 8
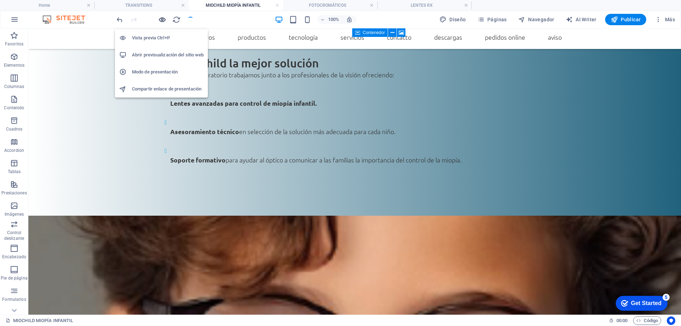
drag, startPoint x: 161, startPoint y: 19, endPoint x: 228, endPoint y: 126, distance: 126.1
click at [161, 19] on icon "button" at bounding box center [162, 20] width 8 height 8
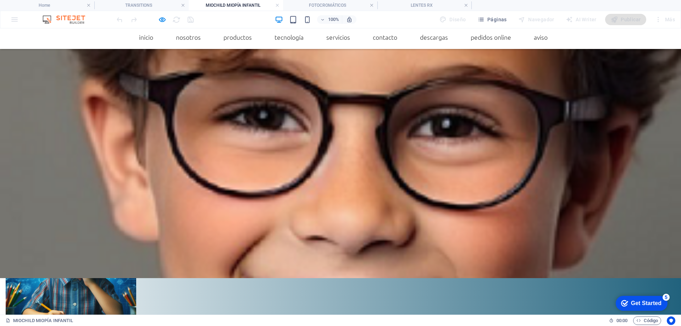
scroll to position [954, 0]
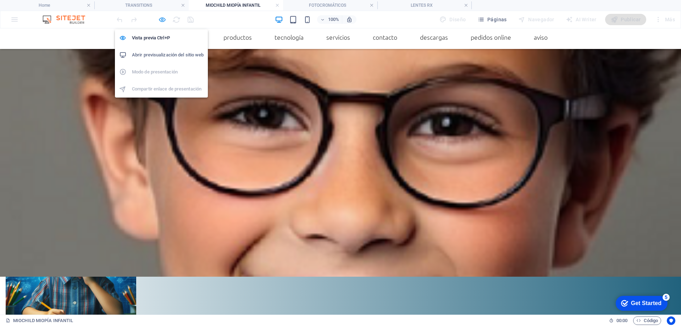
click at [161, 18] on icon "button" at bounding box center [162, 20] width 8 height 8
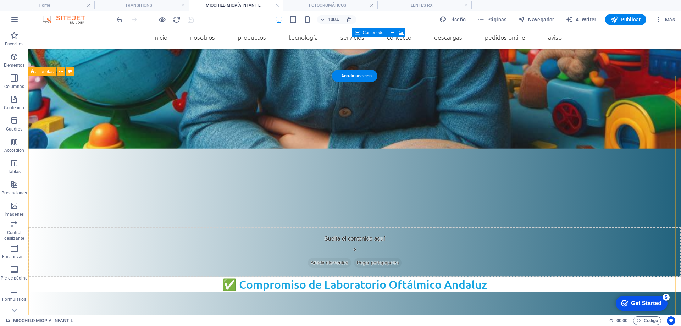
scroll to position [493, 0]
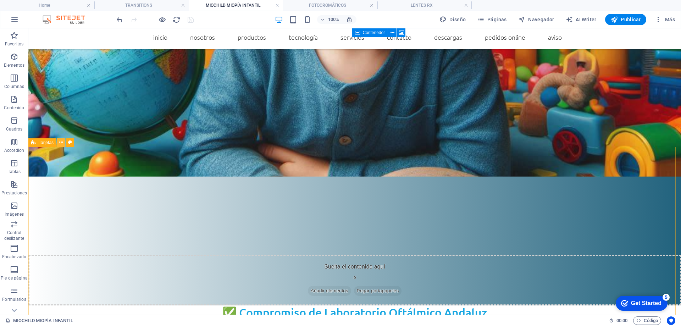
click at [61, 143] on icon at bounding box center [61, 142] width 4 height 7
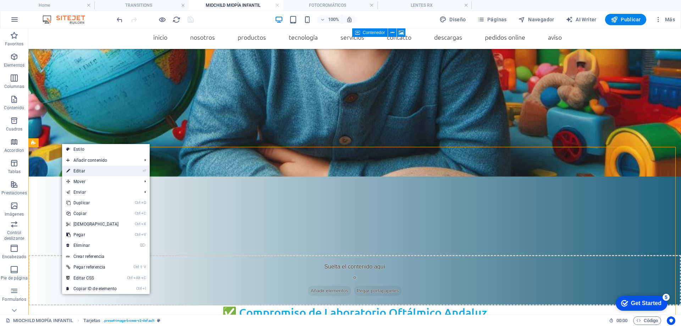
click at [92, 171] on link "⏎ Editar" at bounding box center [92, 171] width 61 height 11
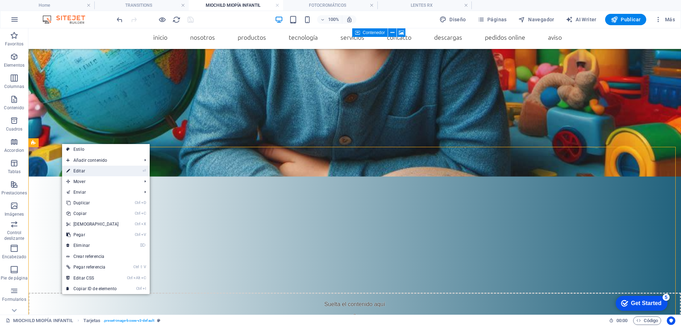
scroll to position [539, 0]
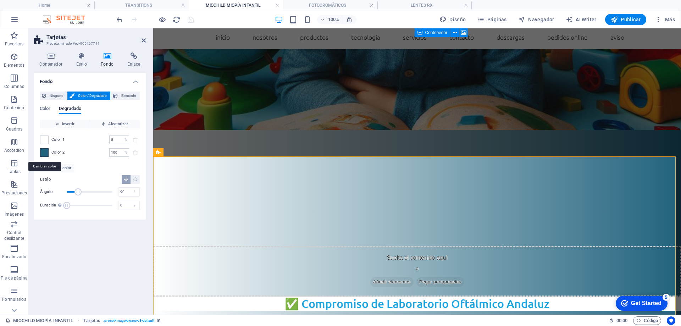
click at [43, 152] on span at bounding box center [44, 153] width 8 height 8
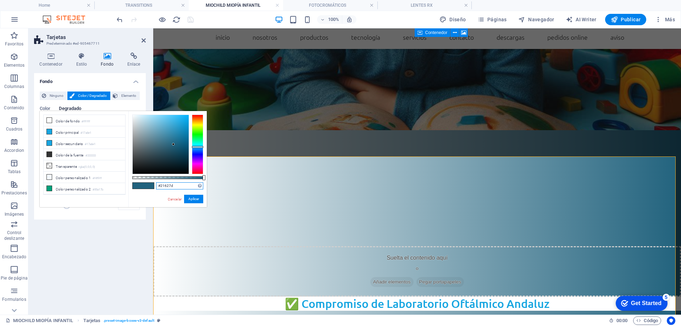
drag, startPoint x: 166, startPoint y: 186, endPoint x: 155, endPoint y: 186, distance: 10.3
click at [155, 186] on div "#21627d Formatos soportados #0852ed rgb(8, 82, 237) rgba(8, 82, 237, 90%) hsv(2…" at bounding box center [167, 210] width 78 height 199
drag, startPoint x: 144, startPoint y: 38, endPoint x: 114, endPoint y: 12, distance: 40.5
click at [144, 38] on icon at bounding box center [144, 41] width 4 height 6
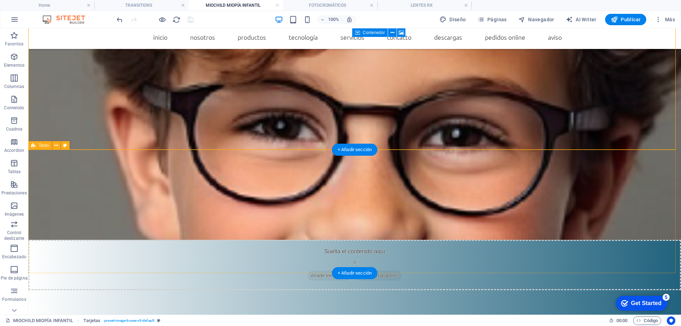
scroll to position [954, 0]
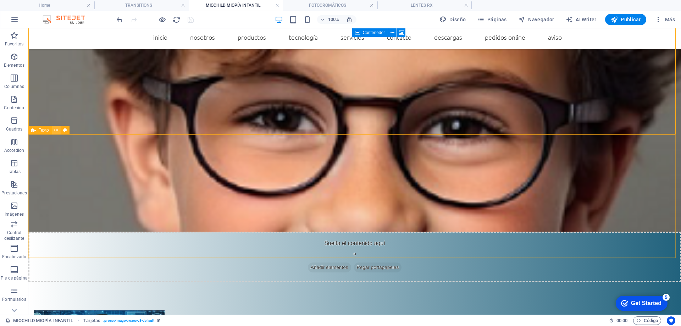
click at [55, 129] on icon at bounding box center [56, 130] width 4 height 7
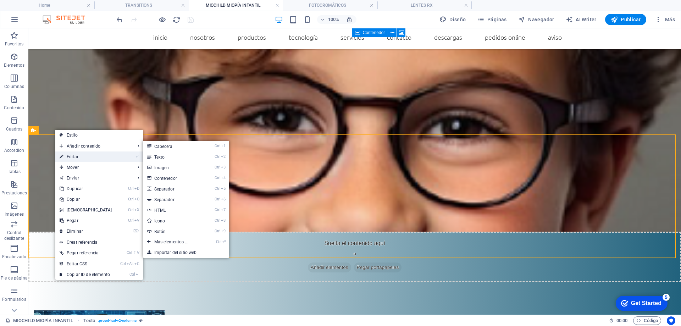
click at [81, 155] on link "⏎ Editar" at bounding box center [85, 157] width 61 height 11
select select "rem"
select select "preset-text-v2-columns"
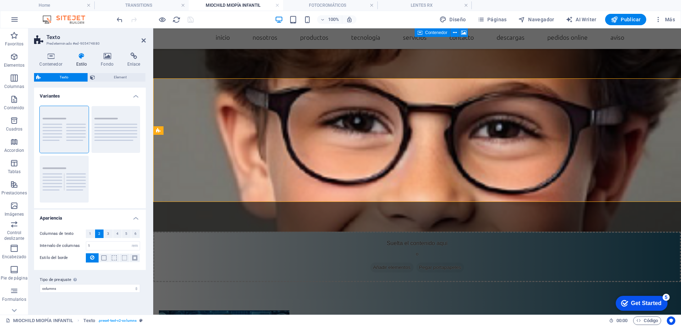
scroll to position [1010, 0]
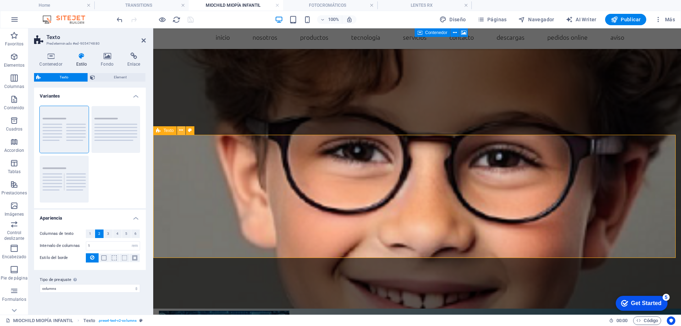
click at [182, 130] on icon at bounding box center [181, 130] width 4 height 7
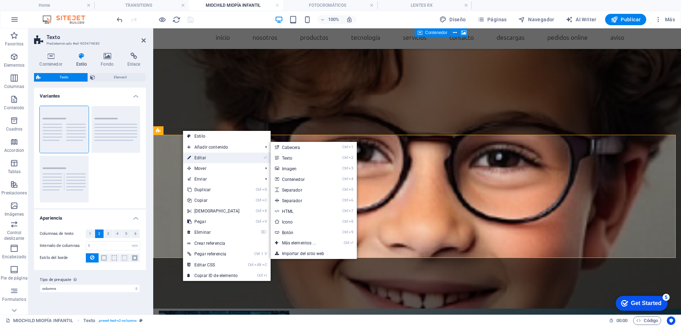
drag, startPoint x: 202, startPoint y: 158, endPoint x: 39, endPoint y: 130, distance: 165.3
click at [202, 158] on link "⏎ Editar" at bounding box center [213, 158] width 61 height 11
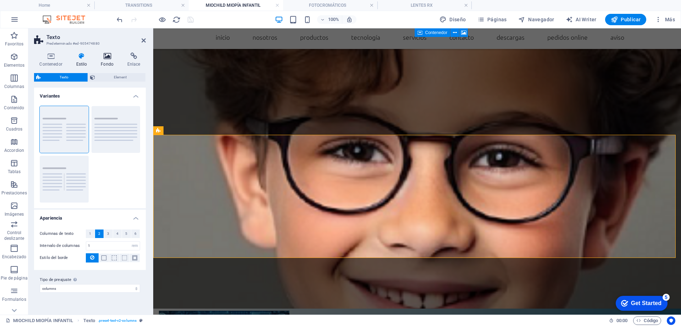
click at [110, 61] on h4 "Fondo" at bounding box center [108, 60] width 27 height 15
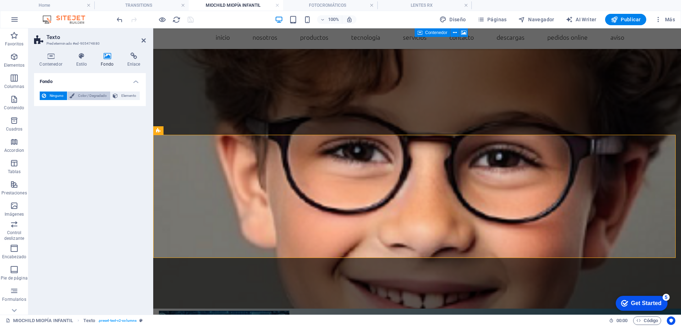
click at [97, 93] on span "Color / Degradado" at bounding box center [93, 96] width 32 height 9
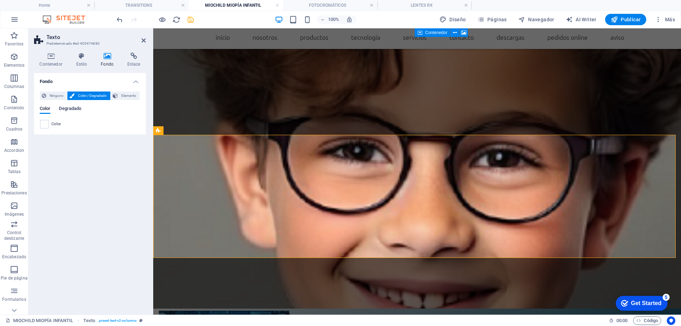
click at [67, 108] on span "Degradado" at bounding box center [70, 109] width 22 height 10
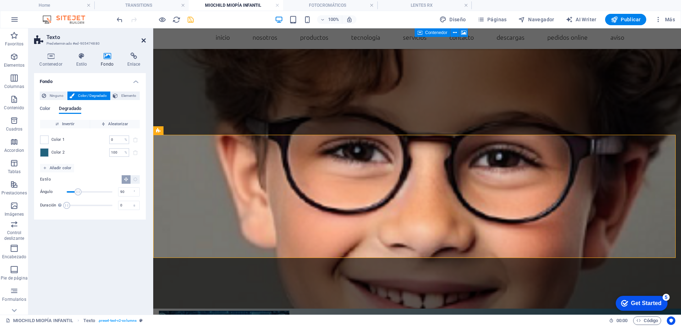
click at [144, 42] on icon at bounding box center [144, 41] width 4 height 6
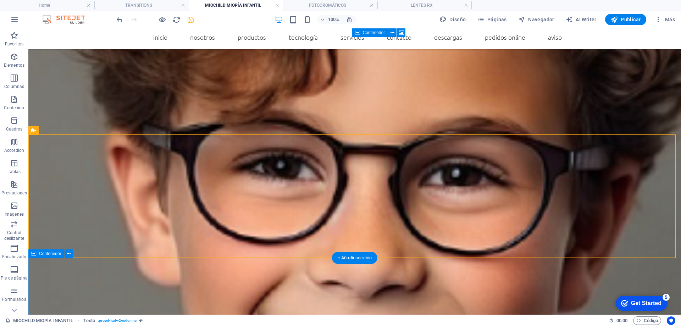
drag, startPoint x: 375, startPoint y: 267, endPoint x: 371, endPoint y: 264, distance: 4.8
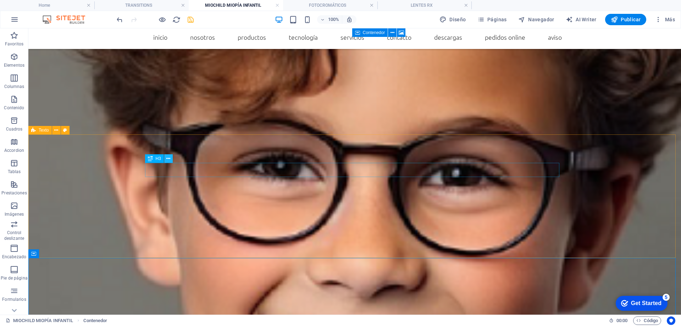
click at [171, 161] on button at bounding box center [168, 158] width 9 height 9
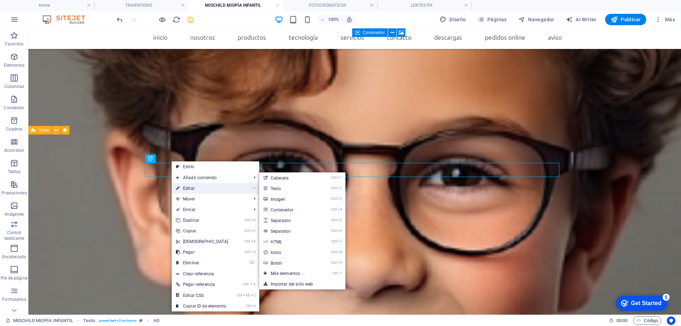
click at [190, 185] on link "⏎ Editar" at bounding box center [202, 188] width 61 height 11
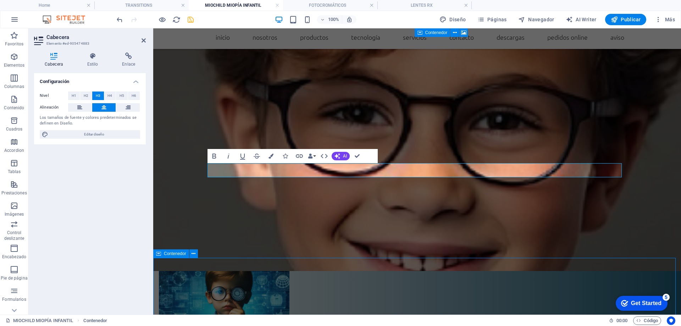
scroll to position [954, 0]
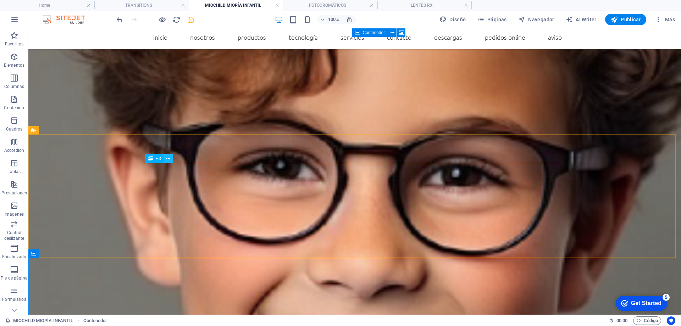
click at [171, 159] on button at bounding box center [168, 158] width 9 height 9
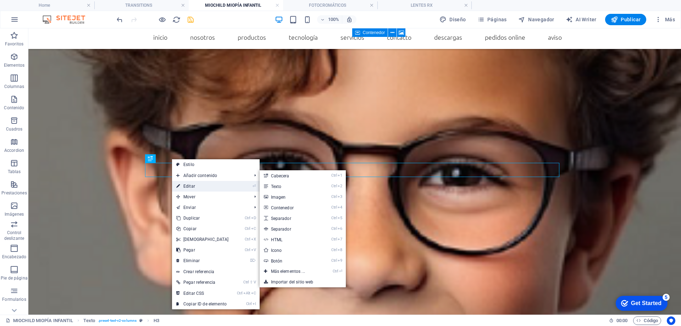
click at [190, 187] on link "⏎ Editar" at bounding box center [202, 186] width 61 height 11
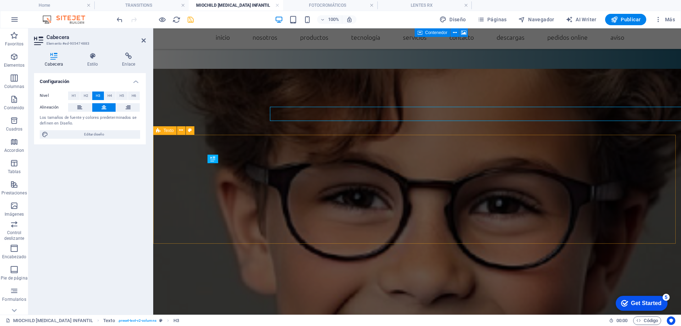
scroll to position [1010, 0]
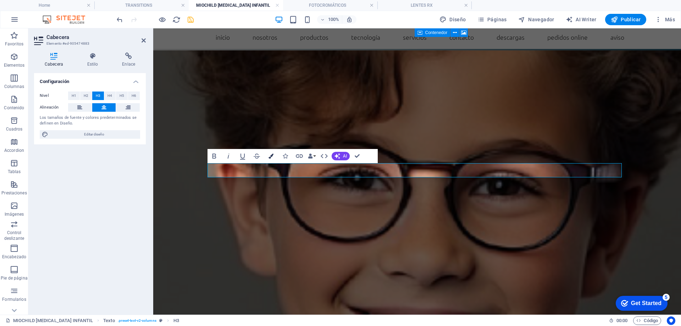
click at [270, 156] on icon "button" at bounding box center [271, 156] width 5 height 5
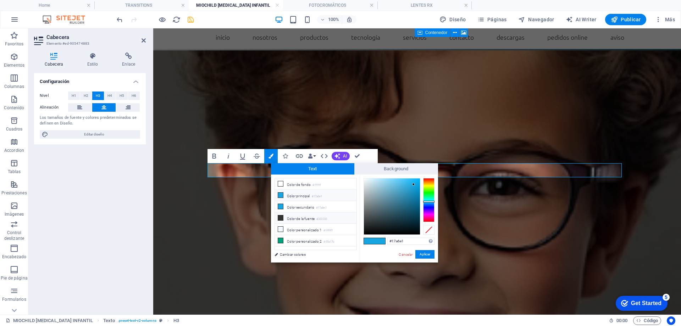
click at [282, 218] on icon at bounding box center [280, 217] width 5 height 5
type input "#333333"
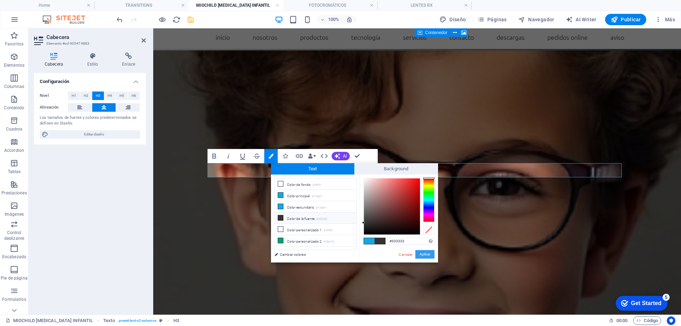
drag, startPoint x: 425, startPoint y: 253, endPoint x: 233, endPoint y: 235, distance: 192.9
click at [425, 253] on button "Aplicar" at bounding box center [425, 254] width 19 height 9
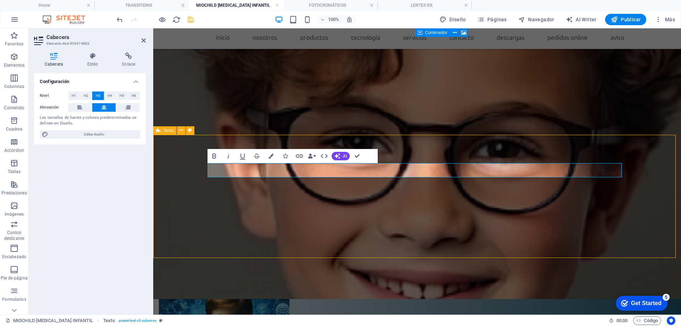
scroll to position [954, 0]
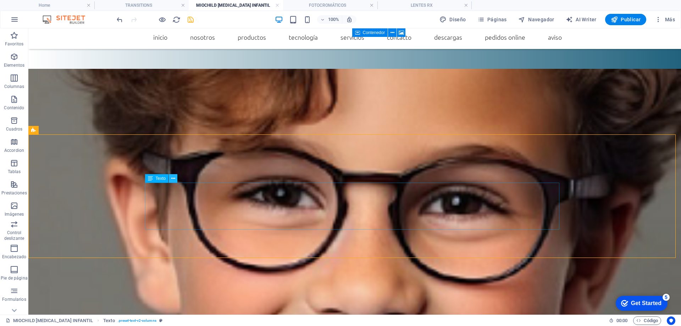
click at [172, 179] on icon at bounding box center [173, 178] width 4 height 7
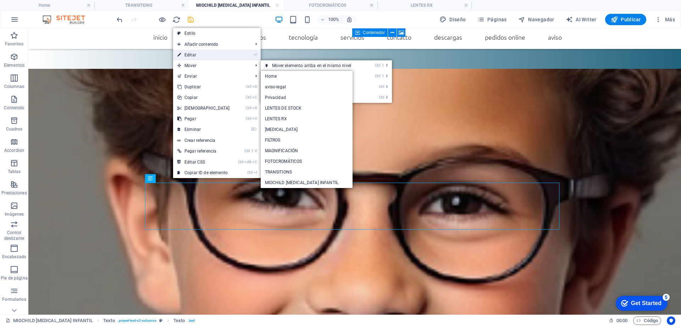
click at [193, 55] on link "⏎ Editar" at bounding box center [203, 55] width 61 height 11
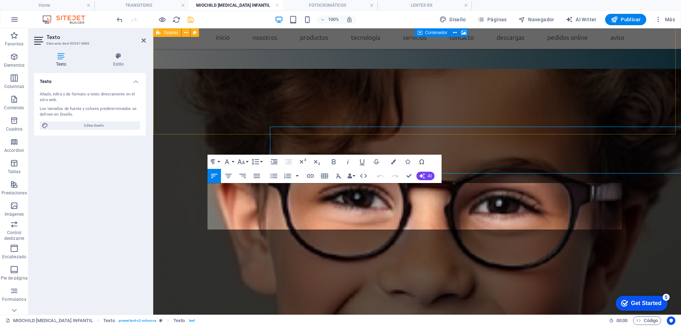
scroll to position [1010, 0]
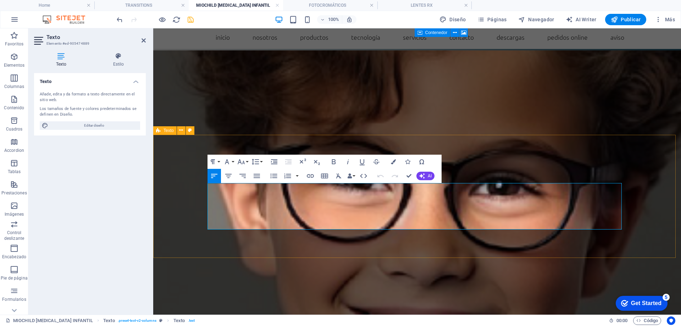
drag, startPoint x: 609, startPoint y: 218, endPoint x: 204, endPoint y: 185, distance: 406.3
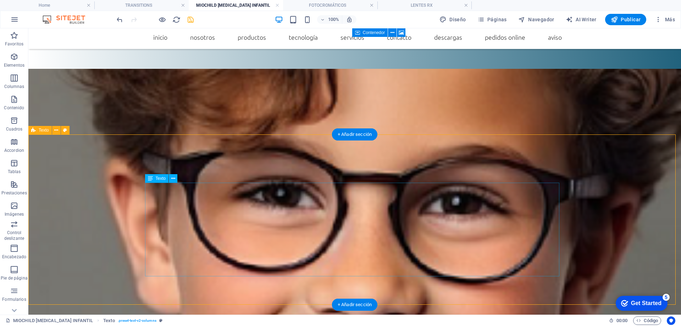
scroll to position [919, 0]
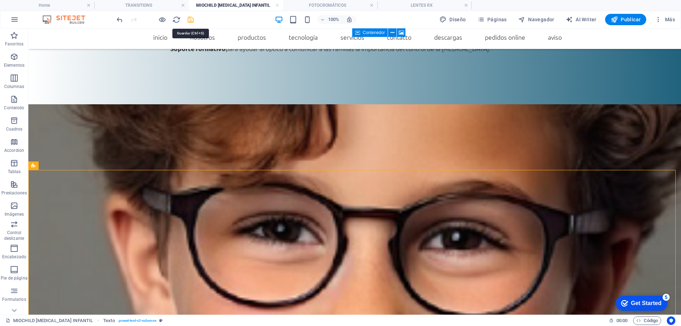
drag, startPoint x: 192, startPoint y: 17, endPoint x: 165, endPoint y: 49, distance: 41.8
click at [192, 17] on icon "save" at bounding box center [191, 20] width 8 height 8
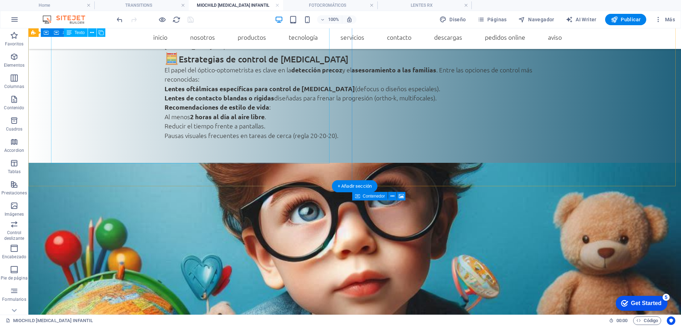
scroll to position [106, 0]
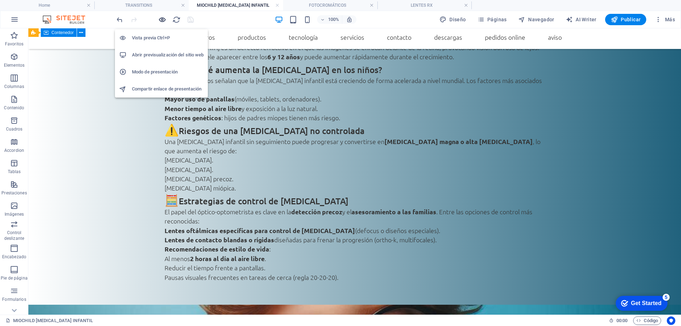
click at [164, 20] on icon "button" at bounding box center [162, 20] width 8 height 8
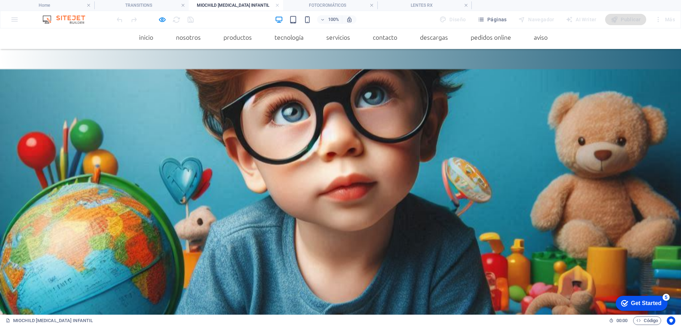
scroll to position [327, 0]
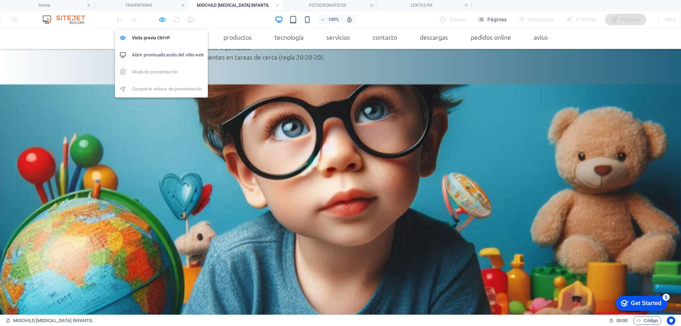
click at [159, 18] on icon "button" at bounding box center [162, 20] width 8 height 8
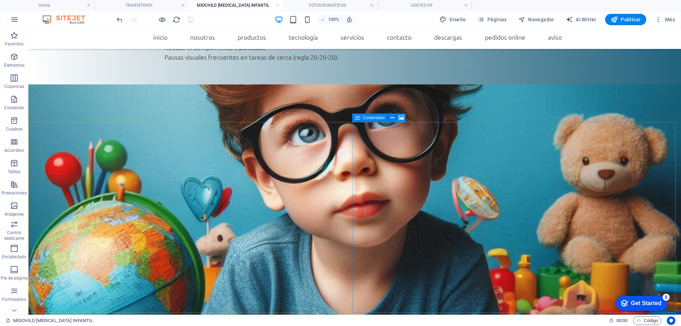
click at [402, 119] on icon at bounding box center [401, 117] width 5 height 7
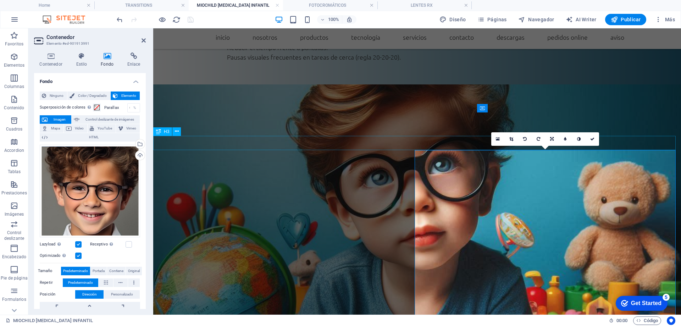
scroll to position [336, 0]
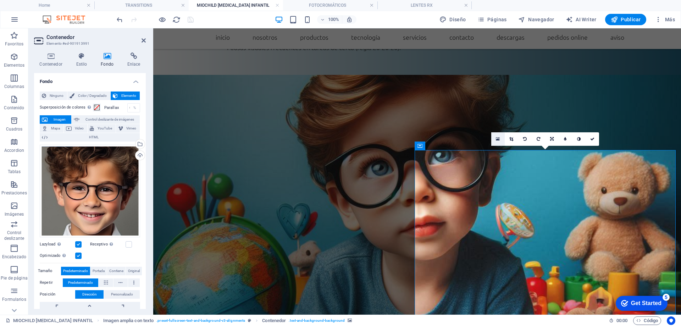
click at [496, 136] on link at bounding box center [498, 138] width 13 height 13
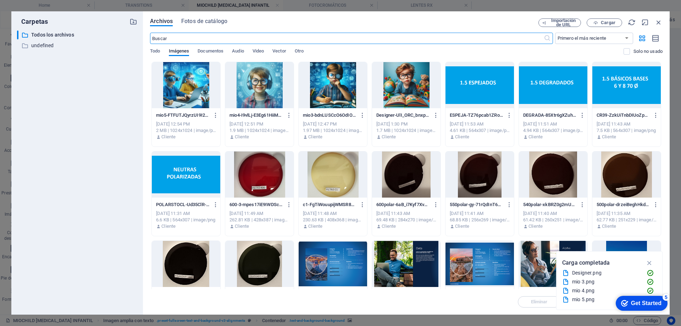
scroll to position [493, 0]
click at [604, 22] on span "Cargar" at bounding box center [608, 23] width 15 height 4
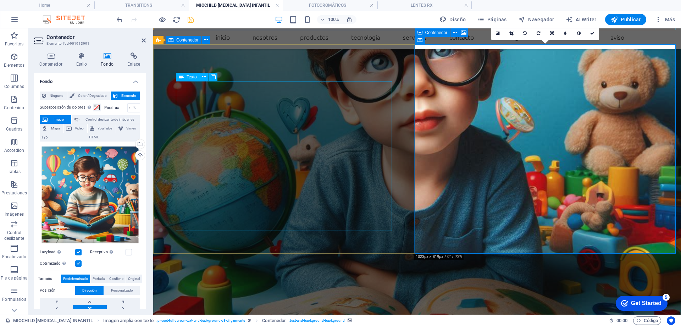
scroll to position [443, 0]
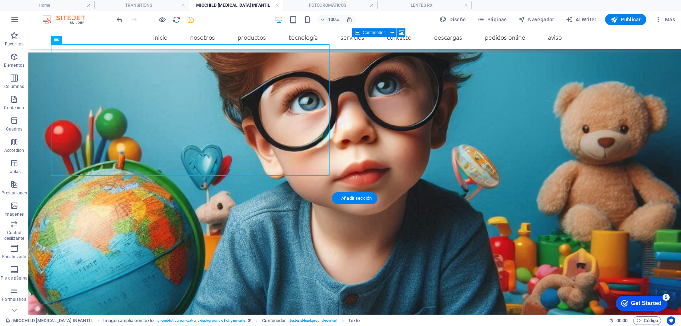
scroll to position [336, 0]
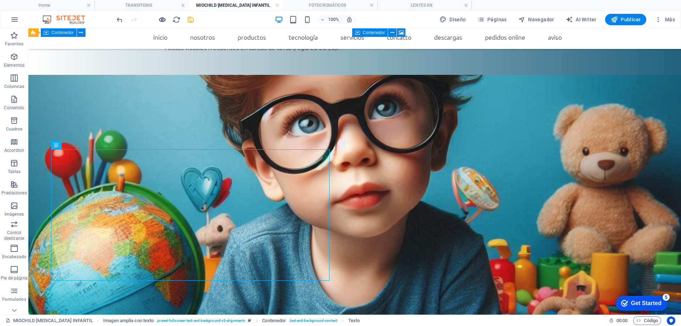
click at [194, 17] on icon "save" at bounding box center [191, 20] width 8 height 8
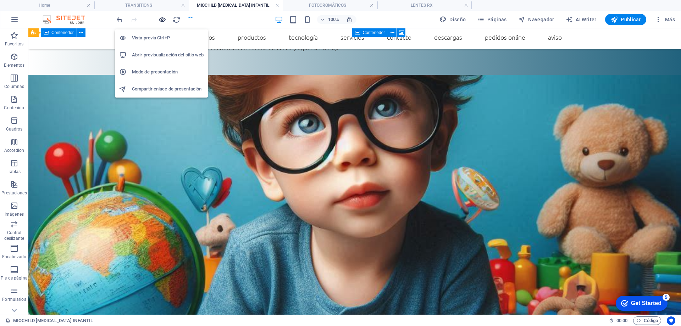
click at [163, 21] on icon "button" at bounding box center [162, 20] width 8 height 8
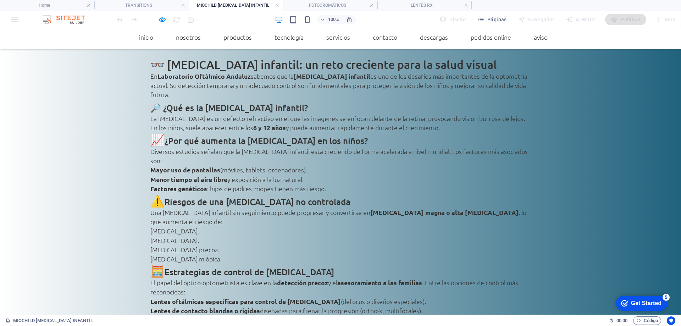
scroll to position [0, 0]
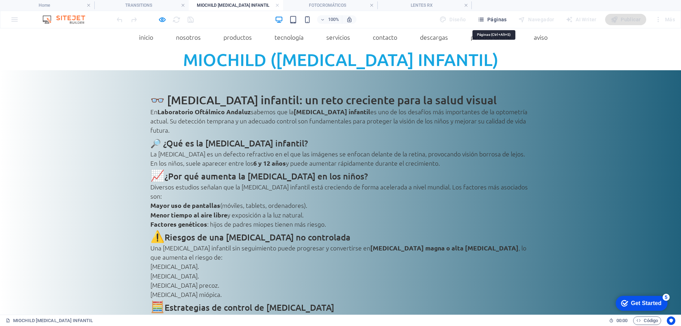
click at [498, 17] on span "Páginas" at bounding box center [492, 19] width 29 height 7
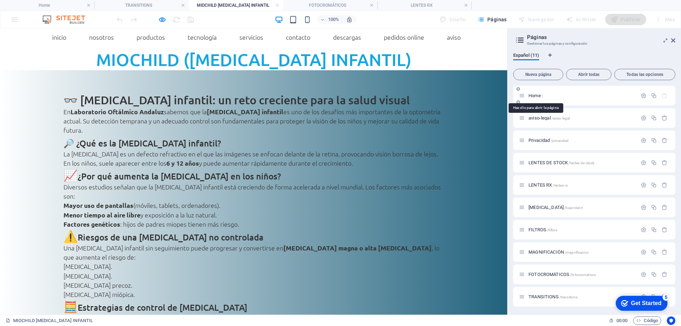
click at [532, 95] on span "Home /" at bounding box center [536, 95] width 15 height 5
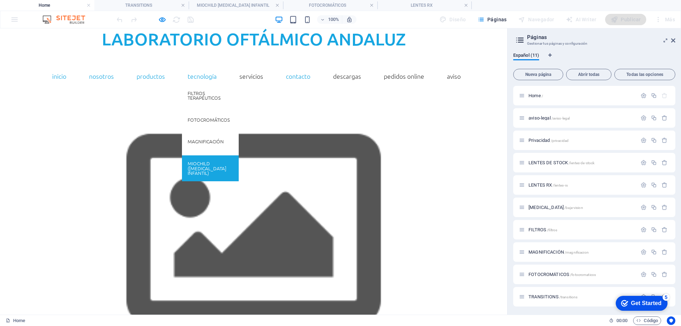
click at [195, 164] on link "MIOCHILD ([MEDICAL_DATA] Infantil)" at bounding box center [210, 165] width 57 height 21
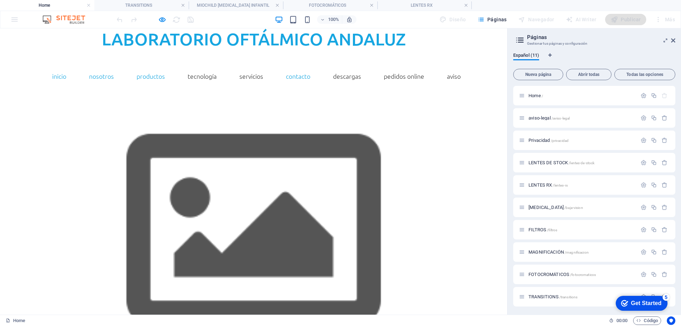
click at [68, 73] on ul "INICIO NOSOTROS PRODUCTOS Lentes Stock Lentes RX [MEDICAL_DATA] TECNOLOGÍA Filt…" at bounding box center [254, 76] width 426 height 18
click at [67, 77] on ul "INICIO NOSOTROS PRODUCTOS Lentes Stock Lentes RX [MEDICAL_DATA] TECNOLOGÍA Filt…" at bounding box center [254, 76] width 426 height 18
click at [55, 76] on link "INICIO" at bounding box center [59, 76] width 26 height 18
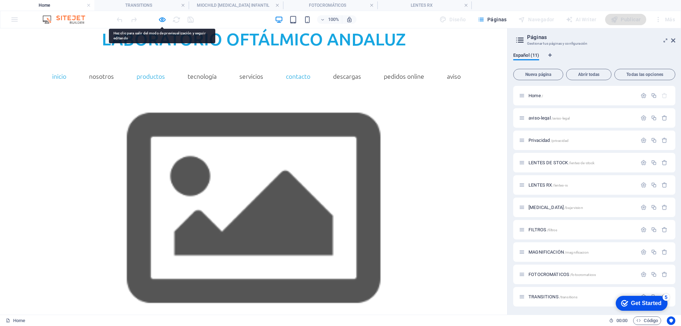
click at [55, 76] on link "INICIO" at bounding box center [59, 76] width 26 height 18
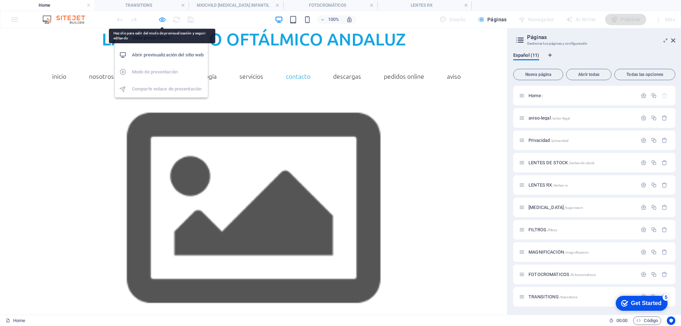
click at [164, 20] on icon "button" at bounding box center [162, 20] width 8 height 8
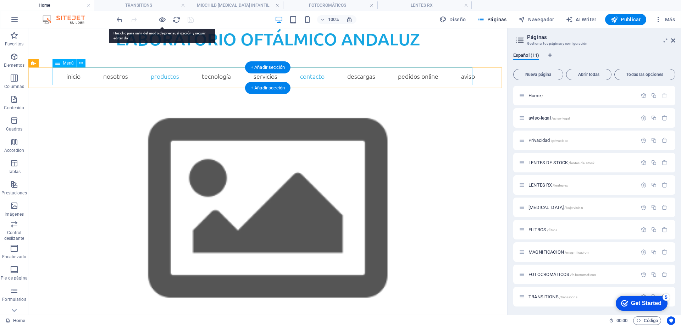
click at [77, 76] on nav "INICIO NOSOTROS PRODUCTOS Lentes Stock Lentes RX [MEDICAL_DATA] TECNOLOGÍA Filt…" at bounding box center [268, 76] width 426 height 18
select select "3"
select select
select select "4"
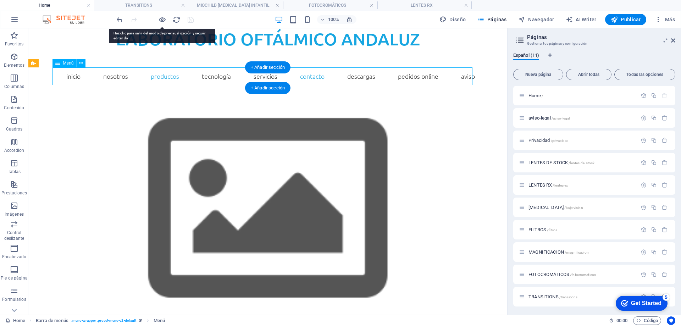
select select
select select "5"
select select
select select "6"
select select
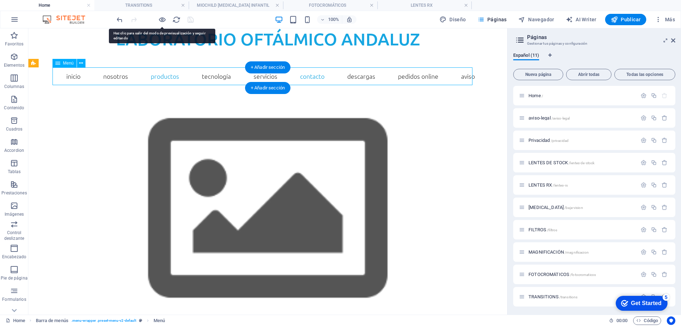
select select "8"
select select
select select "7"
select select
select select "1"
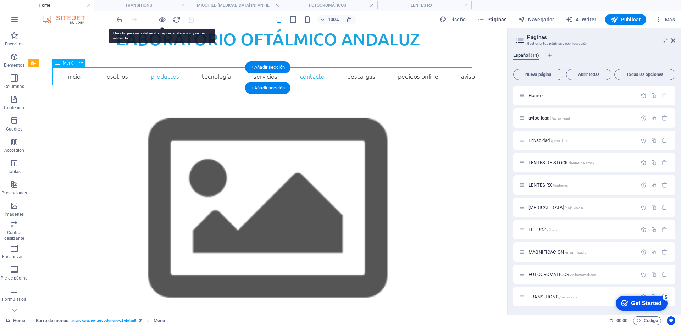
select select
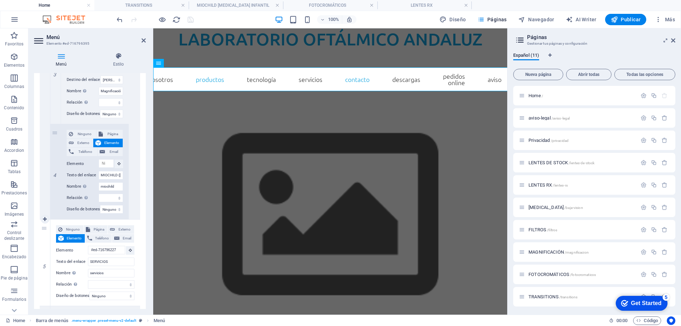
scroll to position [994, 0]
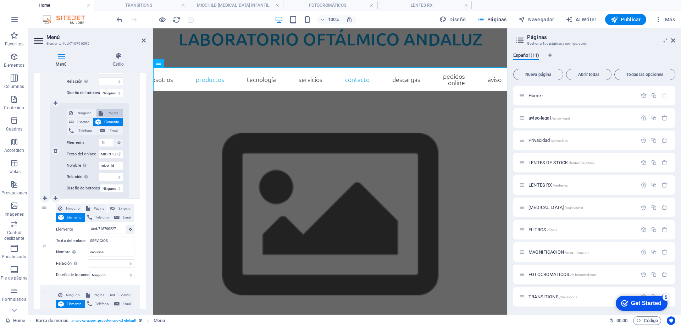
click at [113, 114] on span "Página" at bounding box center [113, 113] width 16 height 9
select select
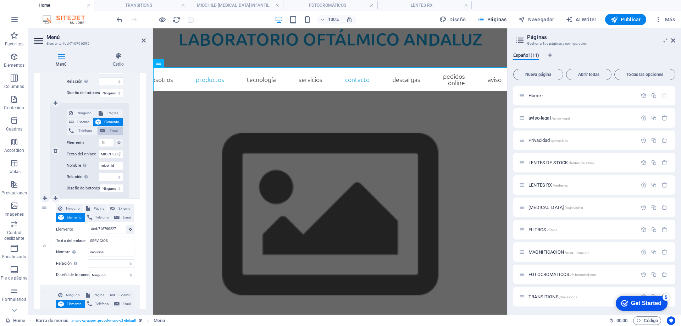
select select
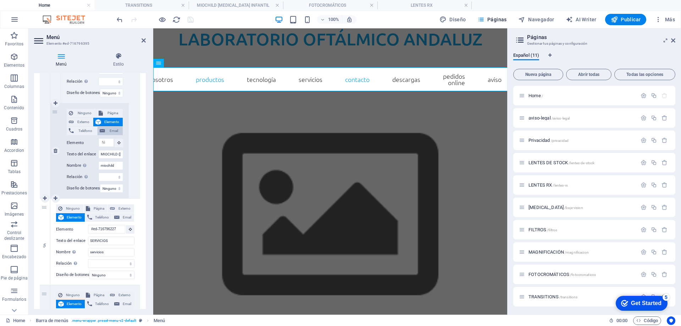
select select
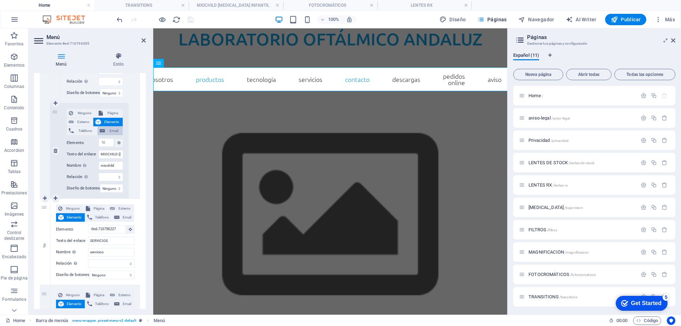
select select
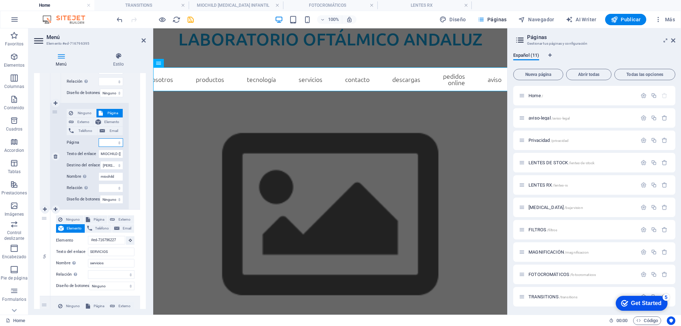
scroll to position [1005, 0]
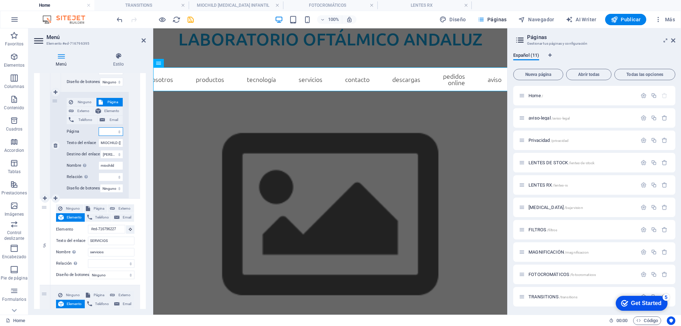
click at [117, 132] on select "Home aviso-legal Privacidad LENTES DE STOCK LENTES RX BAJA VISIÓN FILTROS MAGNI…" at bounding box center [111, 131] width 24 height 9
select select "10"
click at [99, 127] on select "Home aviso-legal Privacidad LENTES DE STOCK LENTES RX BAJA VISIÓN FILTROS MAGNI…" at bounding box center [111, 131] width 24 height 9
select select
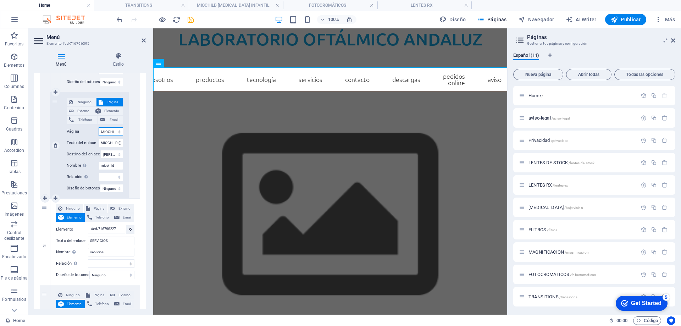
select select
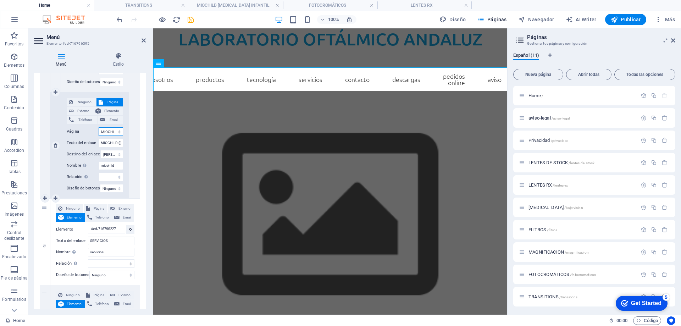
select select
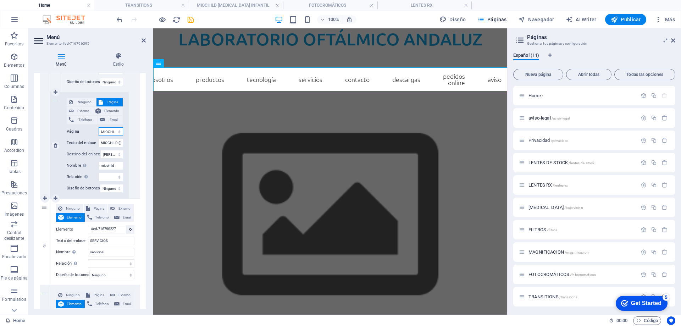
select select
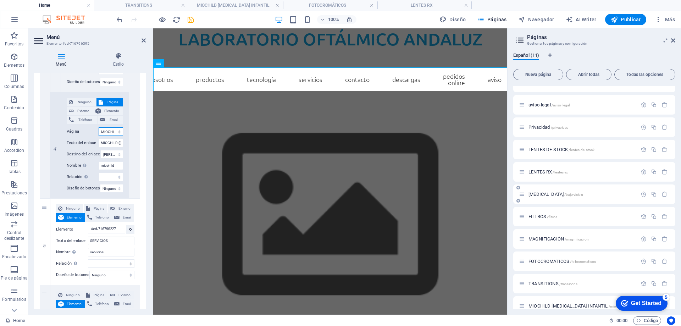
scroll to position [23, 0]
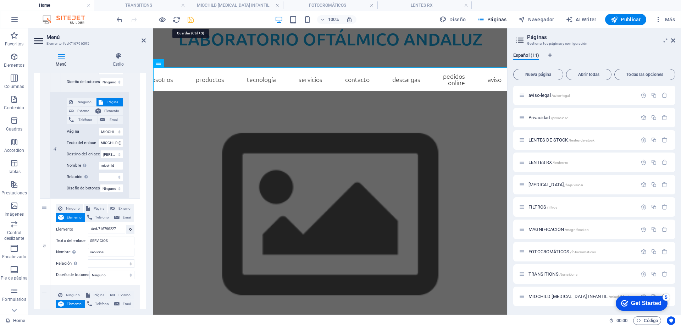
click at [188, 22] on icon "save" at bounding box center [191, 20] width 8 height 8
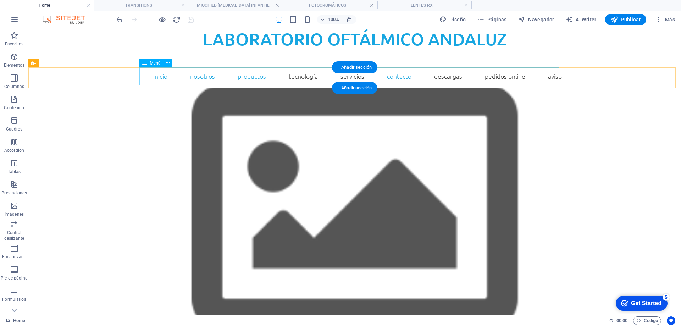
click at [289, 76] on nav "INICIO NOSOTROS PRODUCTOS Lentes Stock Lentes RX [MEDICAL_DATA] TECNOLOGÍA Filt…" at bounding box center [355, 76] width 426 height 18
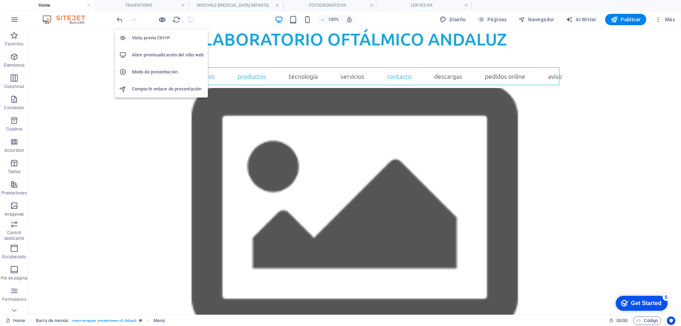
click at [162, 19] on icon "button" at bounding box center [162, 20] width 8 height 8
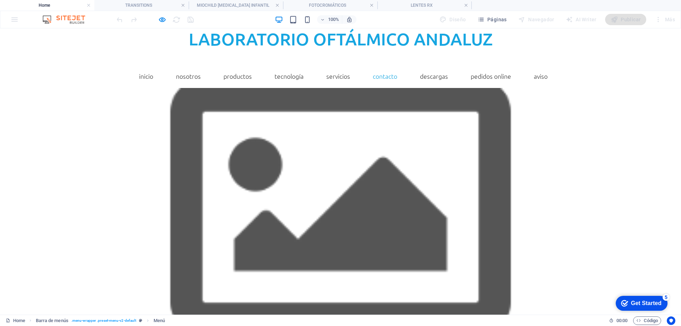
click at [131, 56] on div at bounding box center [340, 59] width 681 height 18
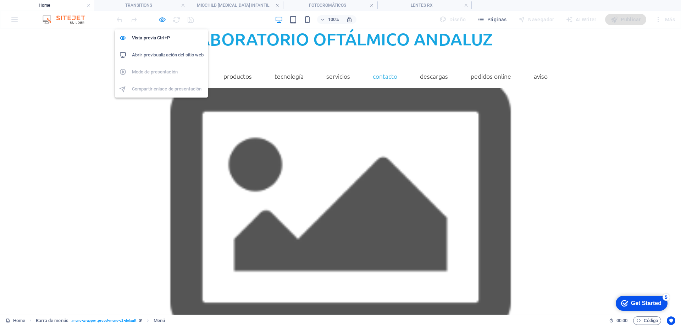
click at [161, 21] on icon "button" at bounding box center [162, 20] width 8 height 8
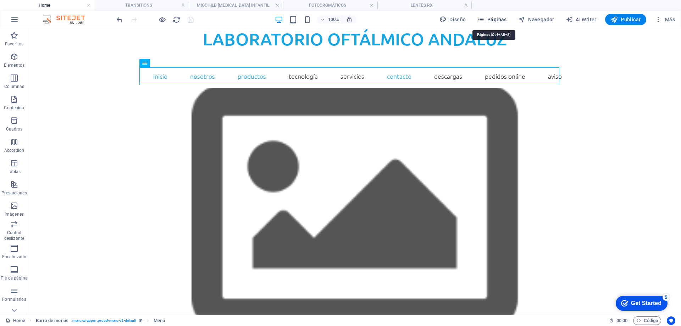
drag, startPoint x: 494, startPoint y: 17, endPoint x: 477, endPoint y: 3, distance: 21.9
click at [494, 17] on span "Páginas" at bounding box center [492, 19] width 29 height 7
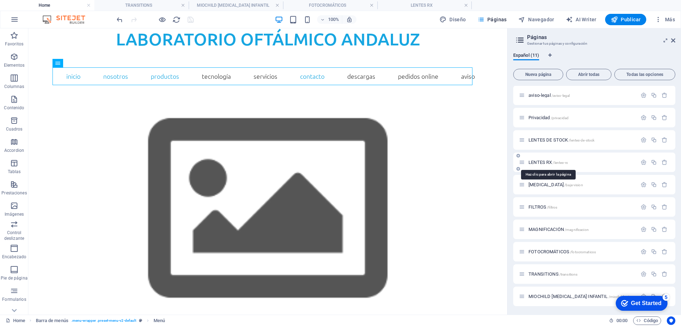
click at [540, 162] on span "LENTES RX /lentes-rx" at bounding box center [548, 162] width 39 height 5
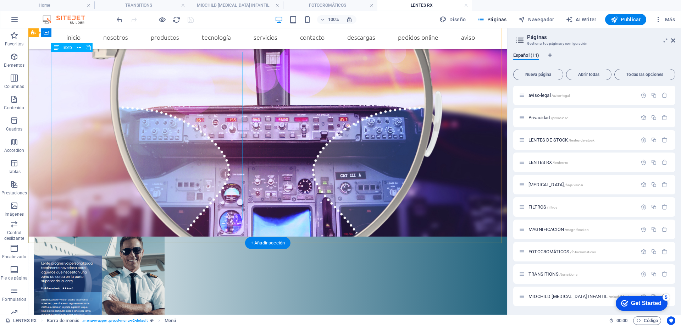
scroll to position [8073, 0]
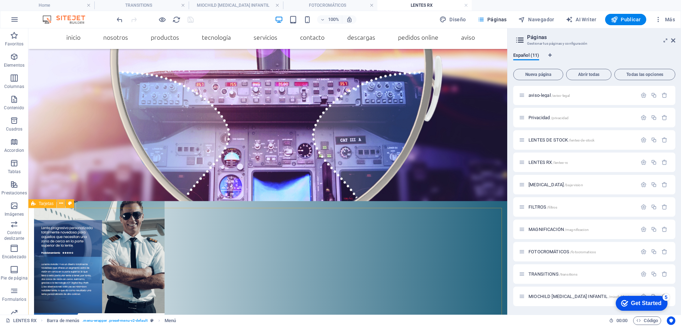
click at [60, 204] on icon at bounding box center [61, 203] width 4 height 7
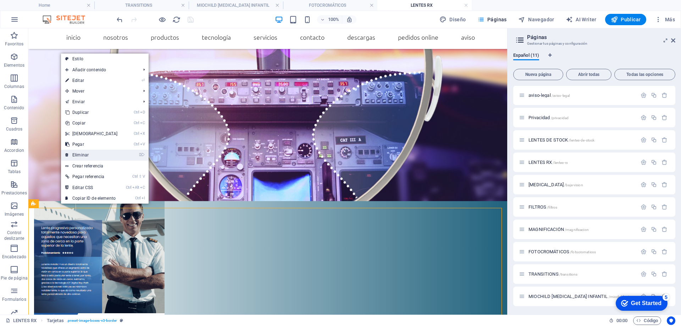
click at [83, 156] on link "⌦ Eliminar" at bounding box center [91, 155] width 61 height 11
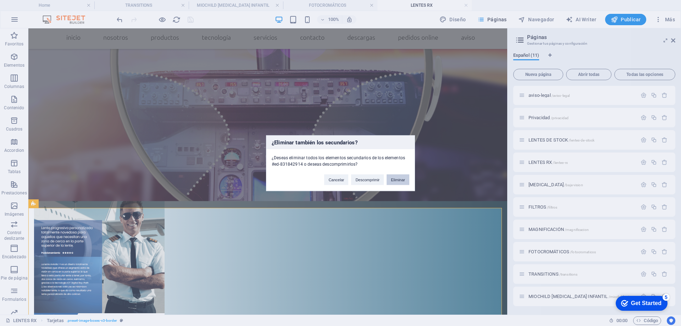
drag, startPoint x: 398, startPoint y: 180, endPoint x: 357, endPoint y: 157, distance: 46.9
click at [398, 180] on button "Eliminar" at bounding box center [398, 179] width 23 height 11
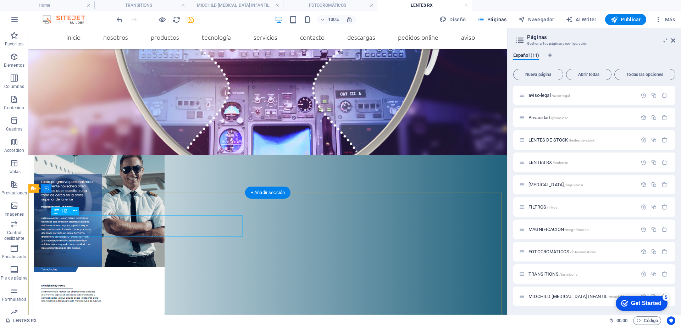
scroll to position [8038, 0]
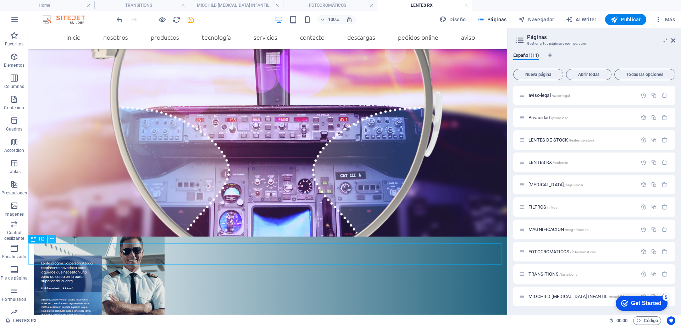
click at [53, 239] on icon at bounding box center [52, 238] width 4 height 7
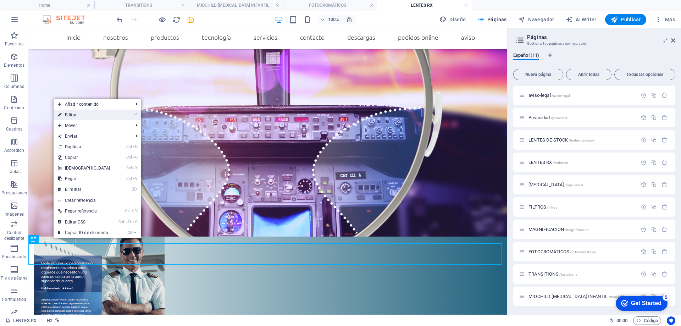
click at [74, 115] on link "⏎ Editar" at bounding box center [84, 115] width 61 height 11
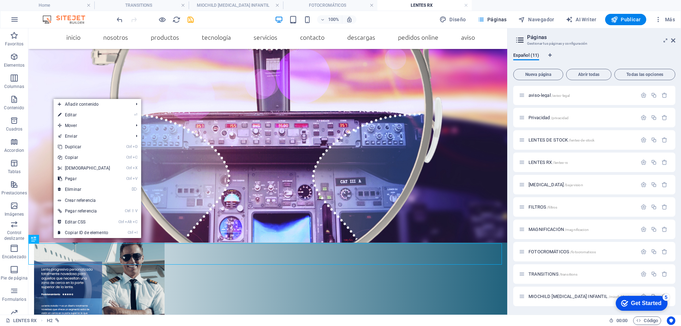
scroll to position [7508, 0]
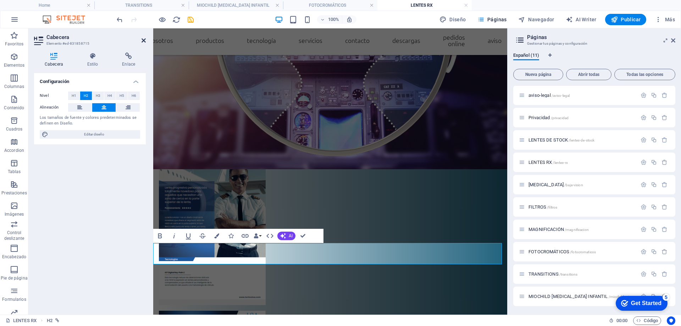
drag, startPoint x: 144, startPoint y: 39, endPoint x: 107, endPoint y: 20, distance: 41.4
click at [144, 39] on icon at bounding box center [144, 41] width 4 height 6
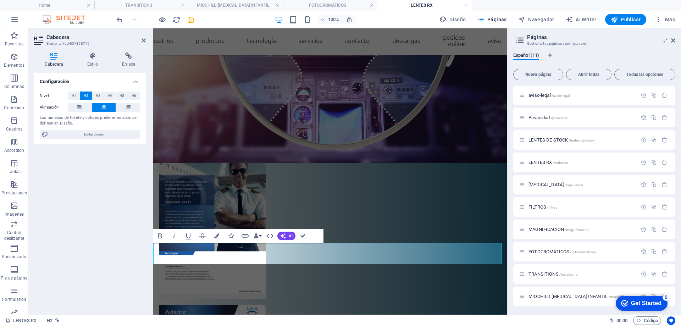
scroll to position [8038, 0]
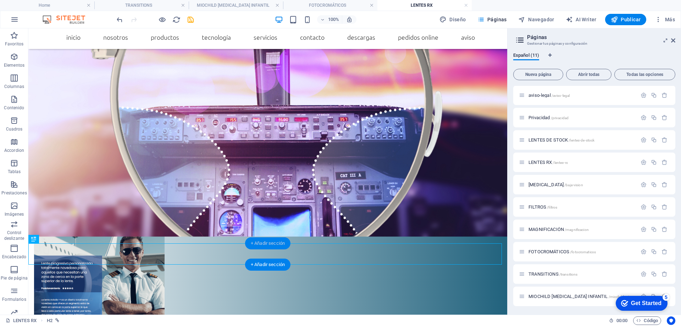
drag, startPoint x: 266, startPoint y: 240, endPoint x: 0, endPoint y: 146, distance: 282.1
click at [266, 240] on div "+ Añadir sección" at bounding box center [267, 243] width 45 height 12
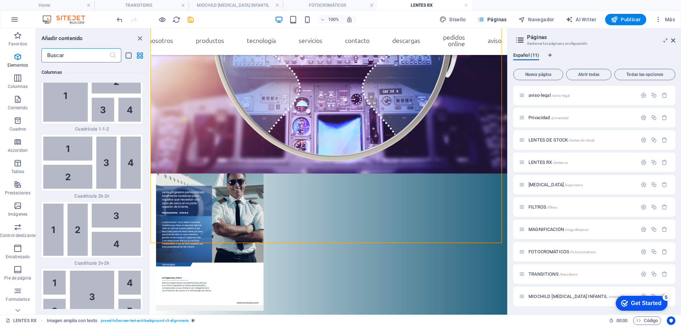
scroll to position [2416, 0]
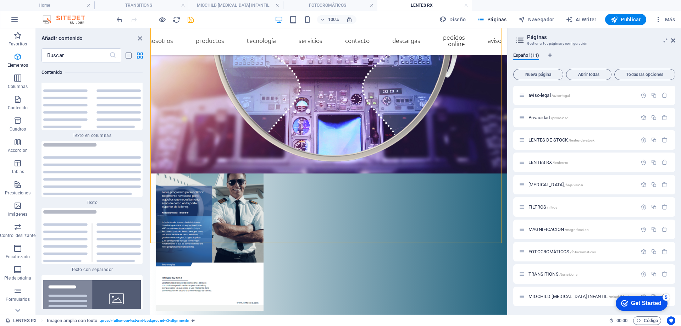
click at [18, 61] on icon "button" at bounding box center [17, 57] width 9 height 9
click at [17, 56] on icon "button" at bounding box center [17, 57] width 9 height 9
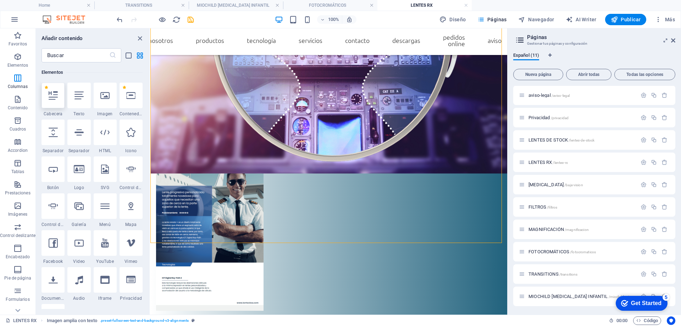
scroll to position [134, 0]
click at [55, 98] on icon at bounding box center [53, 95] width 9 height 9
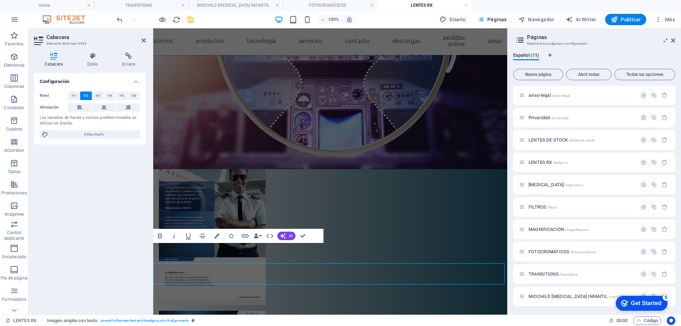
click at [55, 98] on label "Nivel" at bounding box center [54, 96] width 28 height 9
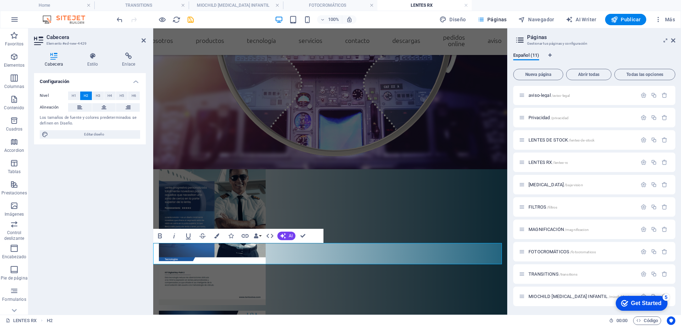
click at [96, 95] on span "H3" at bounding box center [98, 96] width 5 height 9
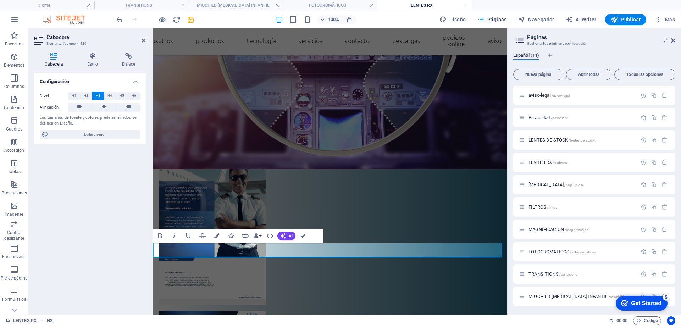
drag, startPoint x: 248, startPoint y: 251, endPoint x: 308, endPoint y: 266, distance: 61.1
click at [88, 96] on button "H2" at bounding box center [86, 96] width 12 height 9
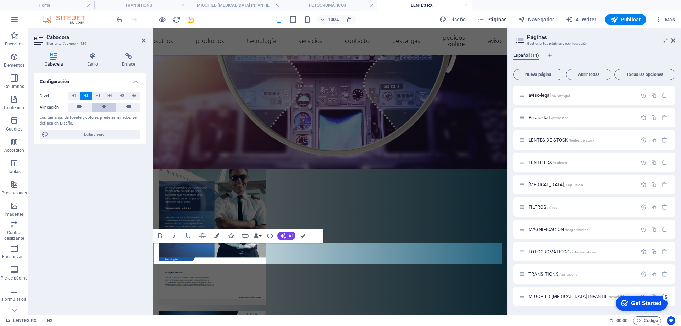
click at [104, 109] on icon at bounding box center [104, 107] width 5 height 9
drag, startPoint x: 399, startPoint y: 258, endPoint x: 269, endPoint y: 255, distance: 130.3
click at [125, 61] on h4 "Enlace" at bounding box center [128, 60] width 34 height 15
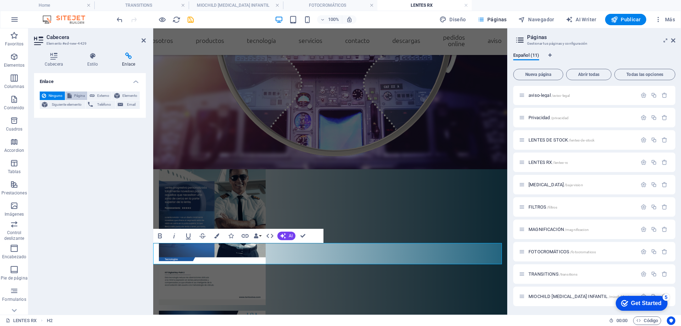
click at [77, 96] on span "Página" at bounding box center [79, 96] width 11 height 9
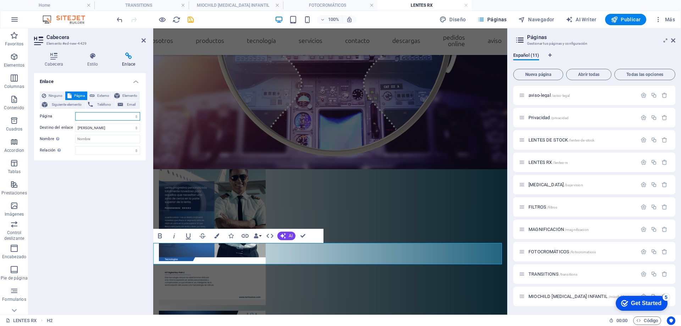
click at [100, 119] on select "Home aviso-legal Privacidad LENTES DE STOCK LENTES RX BAJA VISIÓN FILTROS MAGNI…" at bounding box center [107, 116] width 65 height 9
select select "10"
click at [75, 112] on select "Home aviso-legal Privacidad LENTES DE STOCK LENTES RX BAJA VISIÓN FILTROS MAGNI…" at bounding box center [107, 116] width 65 height 9
click at [191, 18] on icon "save" at bounding box center [191, 20] width 8 height 8
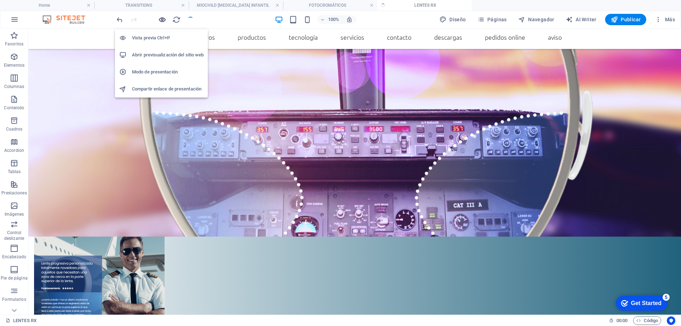
click at [162, 19] on icon "button" at bounding box center [162, 20] width 8 height 8
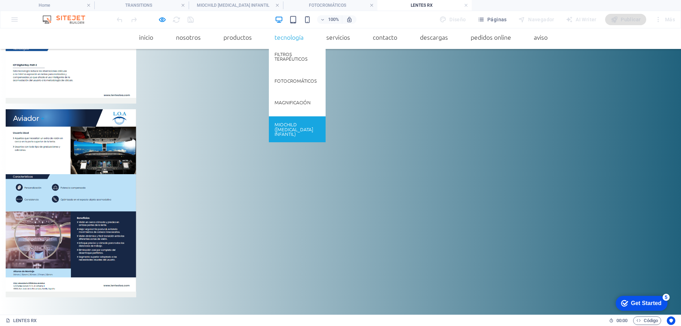
click at [274, 125] on link "MIOCHILD ([MEDICAL_DATA] Infantil)" at bounding box center [297, 126] width 57 height 21
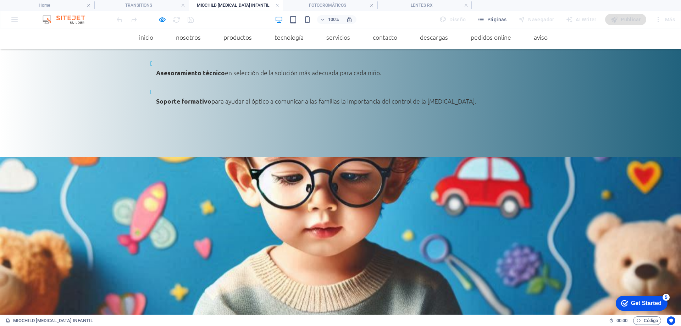
scroll to position [816, 0]
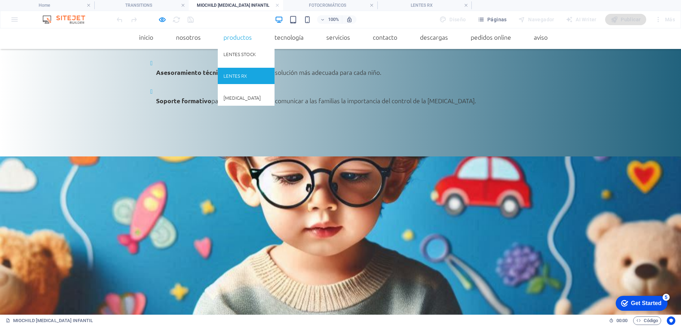
click at [223, 77] on link "Lentes RX" at bounding box center [246, 76] width 57 height 16
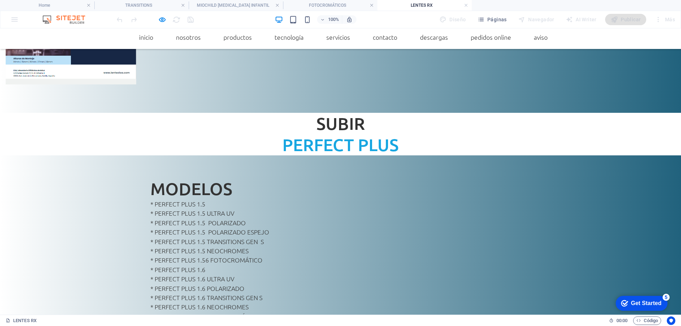
scroll to position [8109, 0]
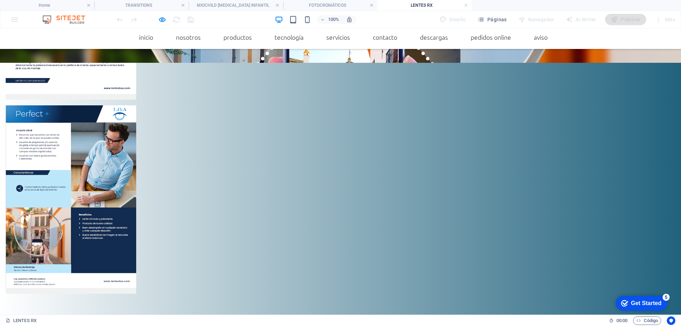
scroll to position [0, 0]
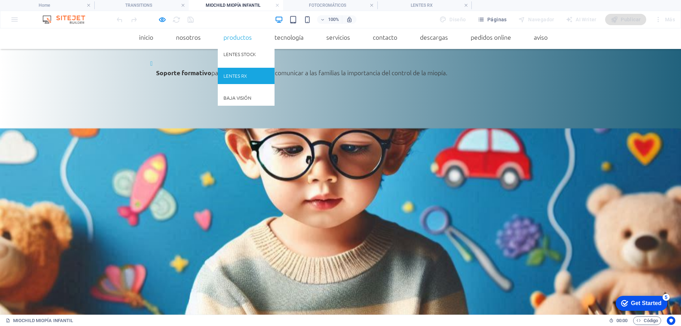
click at [224, 75] on link "Lentes RX" at bounding box center [246, 76] width 57 height 16
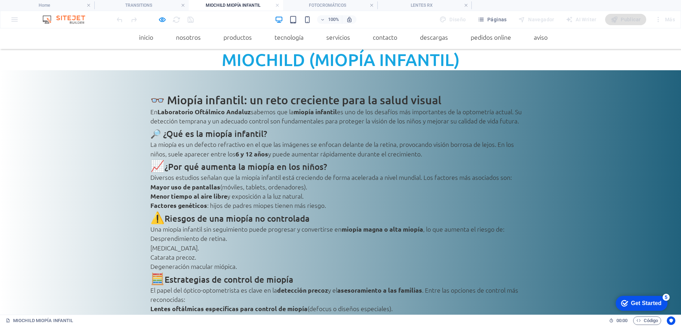
scroll to position [8109, 0]
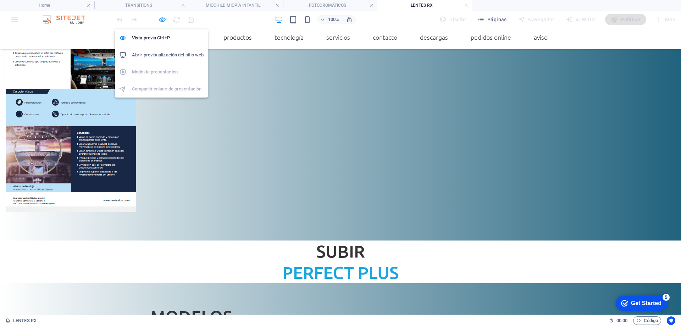
click at [161, 19] on icon "button" at bounding box center [162, 20] width 8 height 8
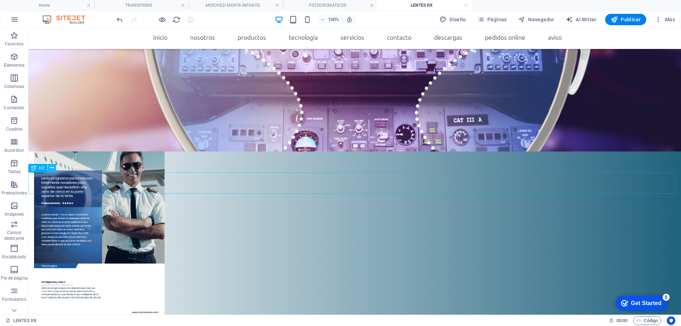
click at [54, 170] on icon at bounding box center [52, 167] width 4 height 7
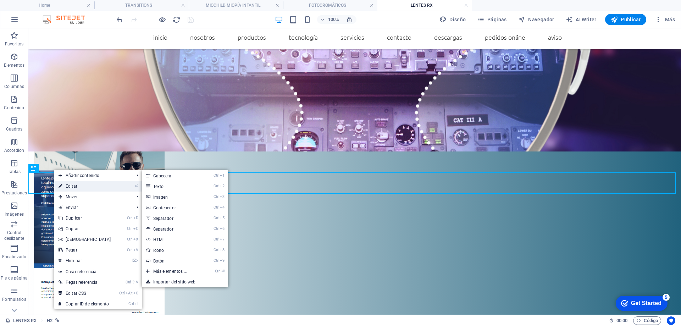
click at [73, 185] on link "⏎ Editar" at bounding box center [84, 186] width 61 height 11
select select "10"
select select
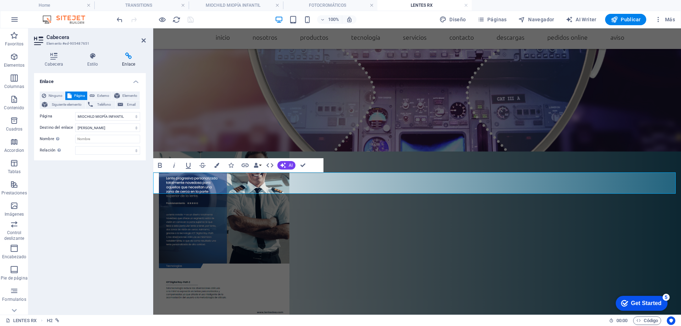
click at [90, 58] on icon at bounding box center [93, 56] width 32 height 7
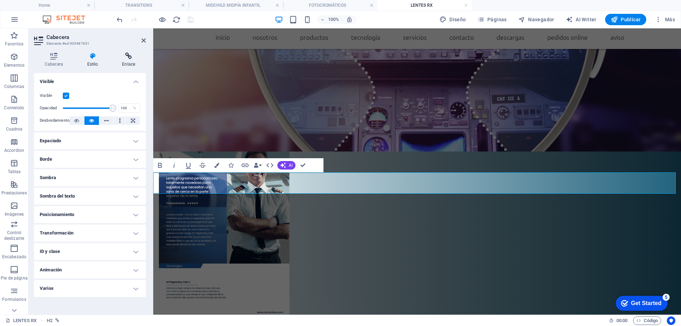
click at [129, 60] on h4 "Enlace" at bounding box center [128, 60] width 34 height 15
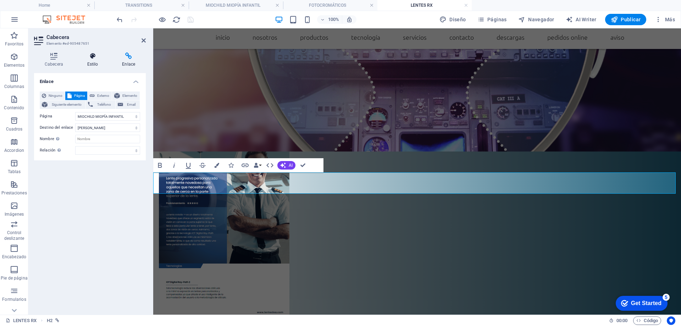
click at [89, 55] on icon at bounding box center [93, 56] width 32 height 7
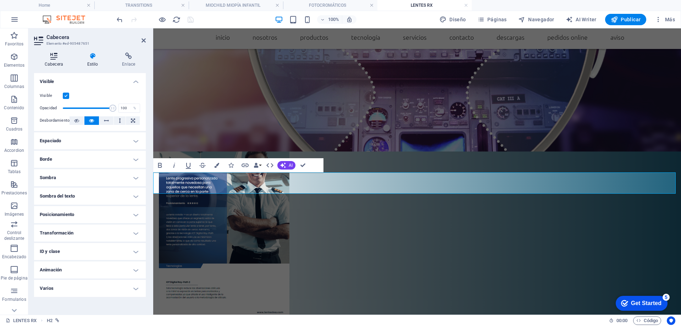
click at [47, 59] on icon at bounding box center [54, 56] width 40 height 7
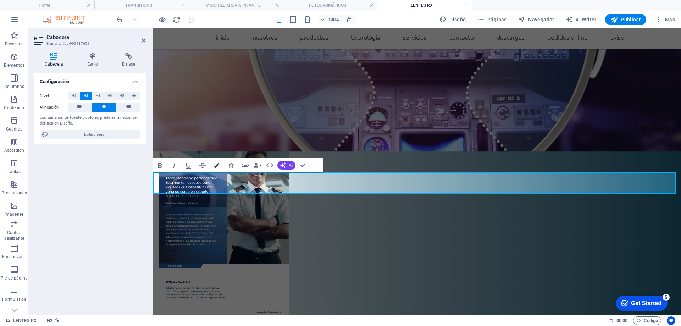
click at [216, 164] on icon "button" at bounding box center [216, 165] width 5 height 5
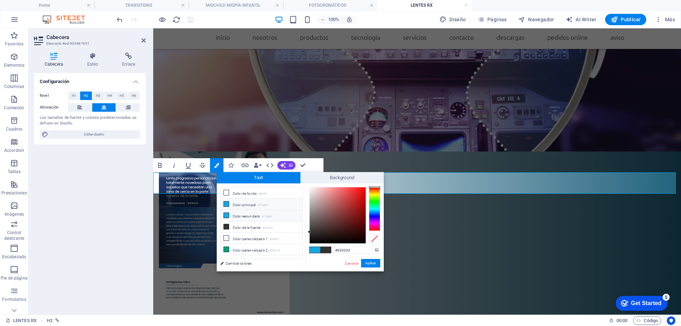
click at [228, 218] on span at bounding box center [227, 216] width 6 height 6
type input "#17a6e1"
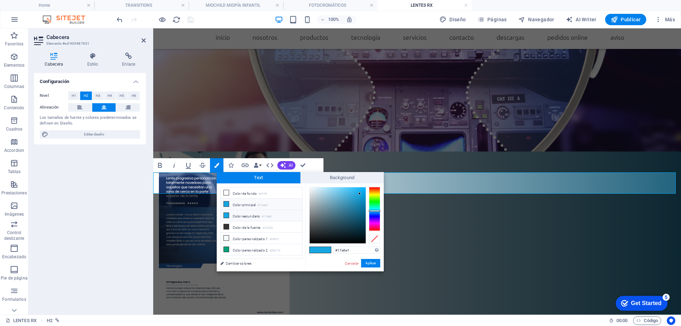
click at [228, 218] on span at bounding box center [227, 216] width 6 height 6
click at [369, 263] on button "Aplicar" at bounding box center [370, 263] width 19 height 9
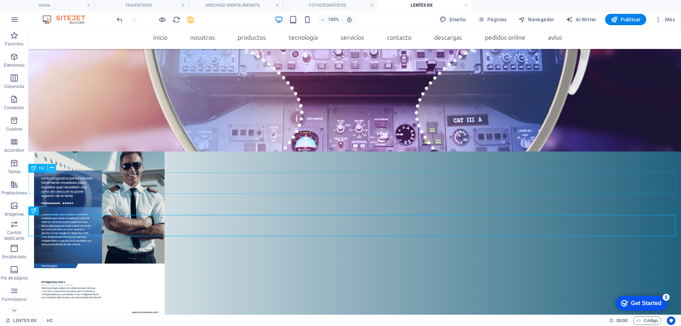
click at [55, 170] on button at bounding box center [52, 168] width 9 height 9
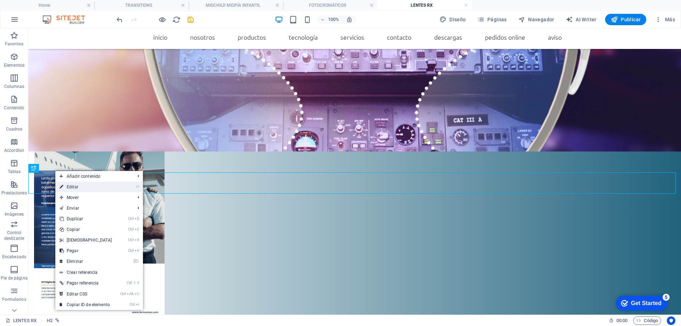
click at [71, 188] on link "⏎ Editar" at bounding box center [85, 187] width 61 height 11
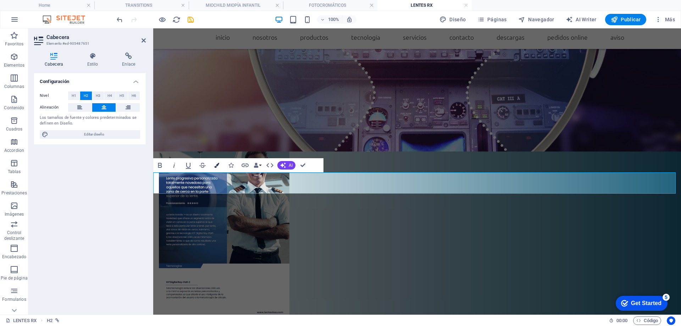
click at [212, 163] on button "Colors" at bounding box center [216, 165] width 13 height 14
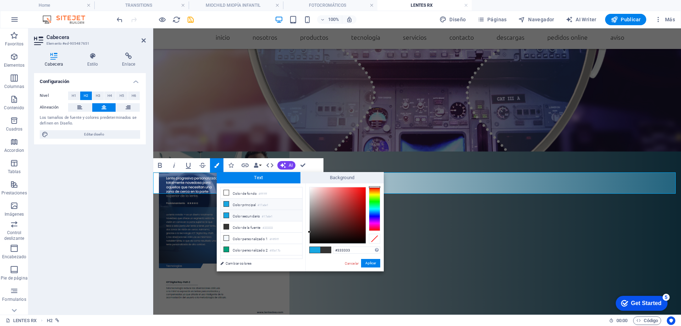
click at [226, 213] on icon at bounding box center [226, 215] width 5 height 5
type input "#17a6e1"
click at [226, 213] on icon at bounding box center [226, 215] width 5 height 5
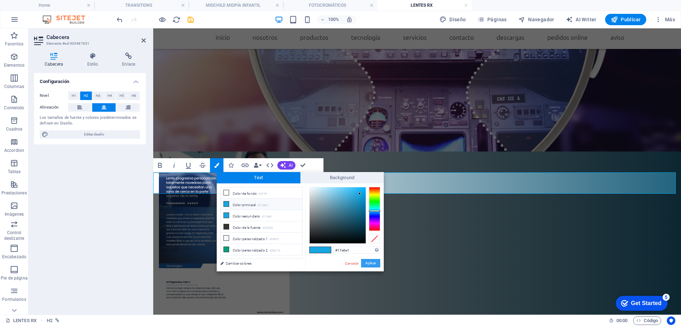
click at [379, 262] on button "Aplicar" at bounding box center [370, 263] width 19 height 9
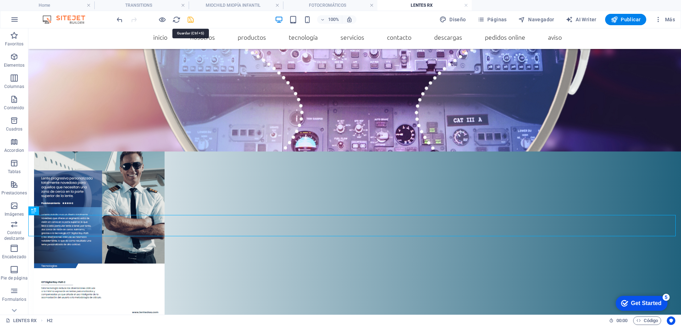
click at [191, 20] on icon "save" at bounding box center [191, 20] width 8 height 8
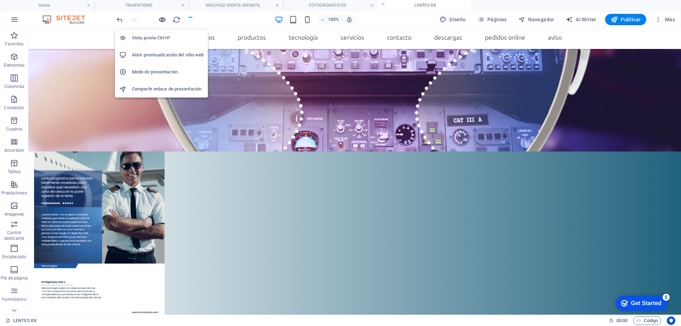
click at [162, 19] on icon "button" at bounding box center [162, 20] width 8 height 8
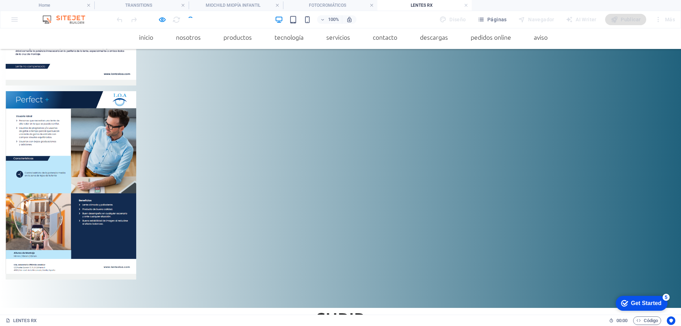
scroll to position [0, 0]
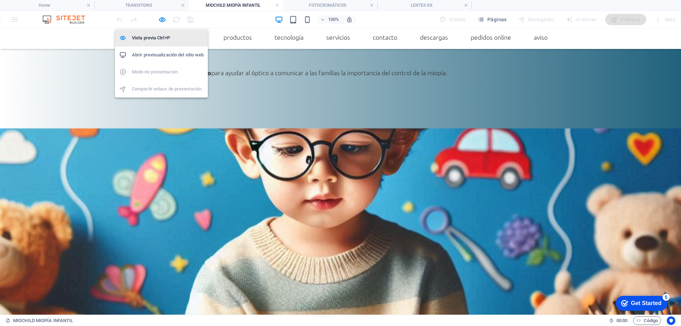
drag, startPoint x: 162, startPoint y: 21, endPoint x: 167, endPoint y: 30, distance: 10.3
click at [162, 21] on icon "button" at bounding box center [162, 20] width 8 height 8
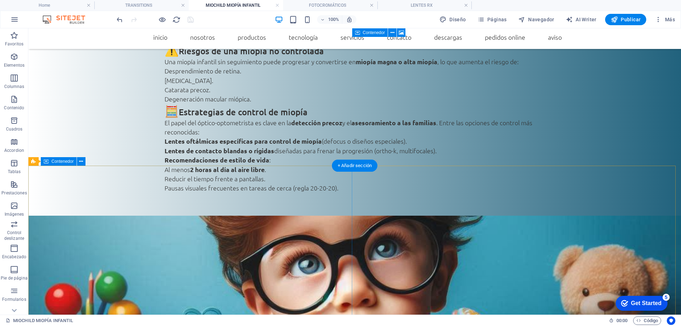
scroll to position [142, 0]
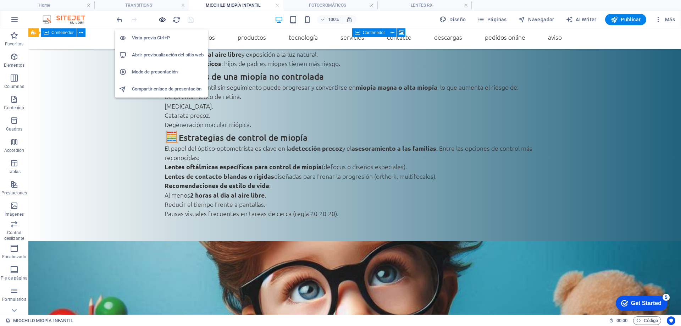
click at [163, 20] on icon "button" at bounding box center [162, 20] width 8 height 8
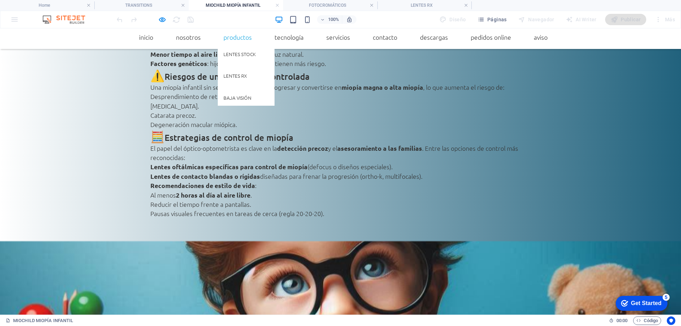
drag, startPoint x: 218, startPoint y: 36, endPoint x: 221, endPoint y: 43, distance: 7.0
click at [218, 36] on link "PRODUCTOS" at bounding box center [238, 37] width 40 height 18
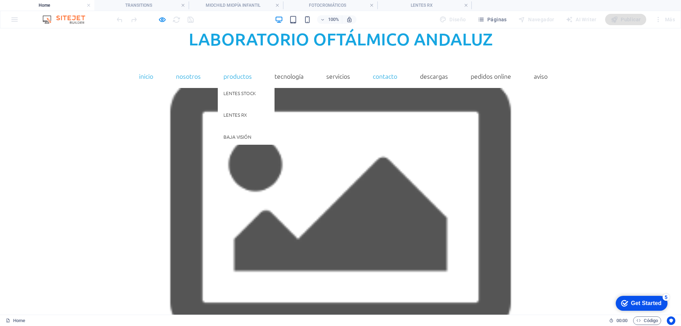
click at [221, 77] on link "PRODUCTOS" at bounding box center [238, 76] width 40 height 18
click at [226, 117] on link "Lentes RX" at bounding box center [246, 115] width 57 height 16
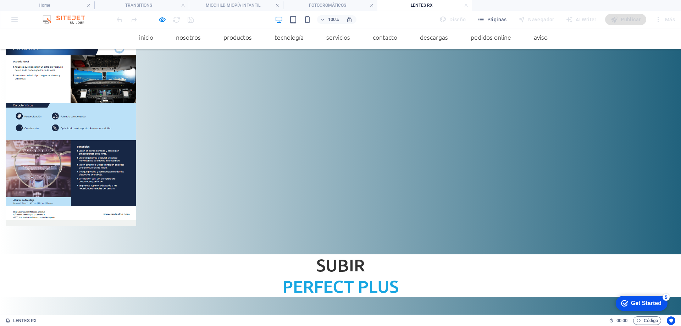
scroll to position [8109, 0]
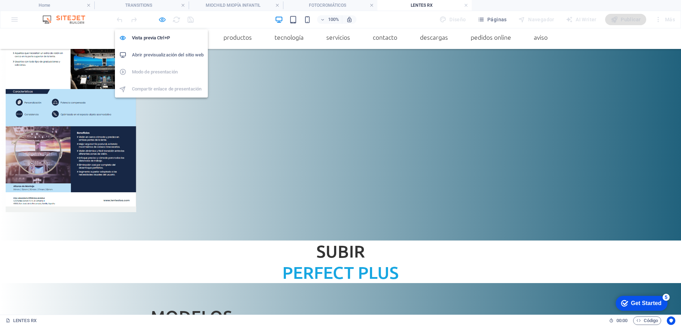
click at [165, 16] on icon "button" at bounding box center [162, 20] width 8 height 8
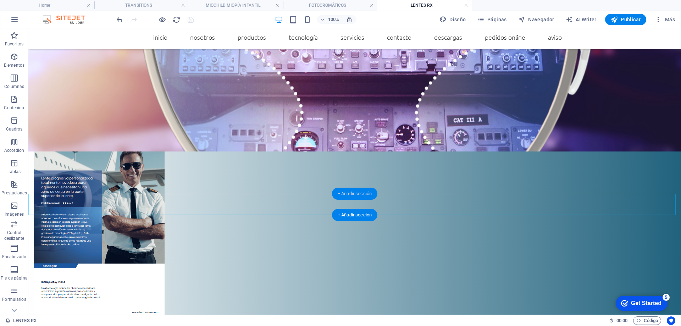
click at [353, 193] on div "+ Añadir sección" at bounding box center [354, 194] width 45 height 12
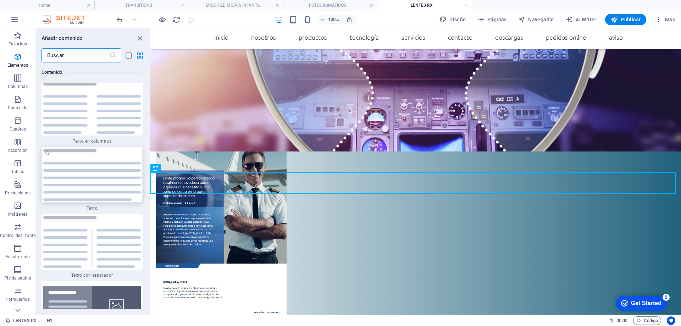
scroll to position [2416, 0]
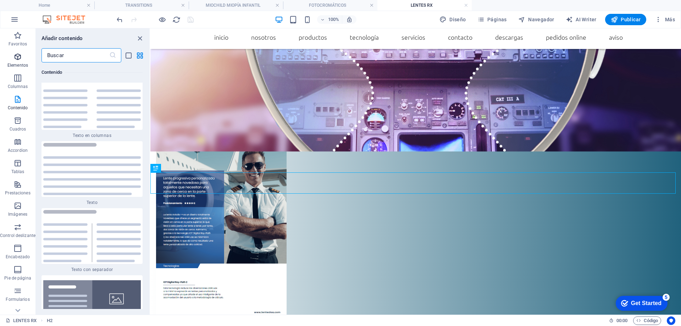
click at [16, 60] on icon "button" at bounding box center [17, 57] width 9 height 9
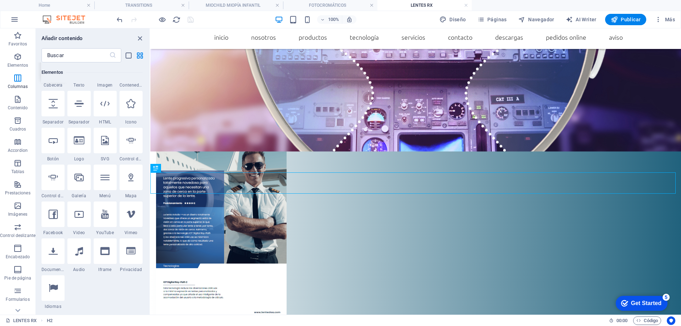
scroll to position [134, 0]
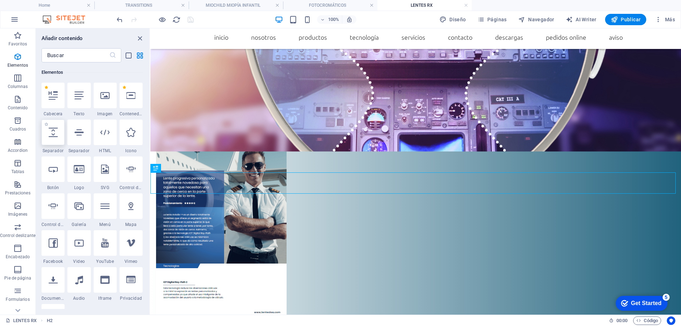
click at [53, 133] on icon at bounding box center [53, 132] width 9 height 9
select select "px"
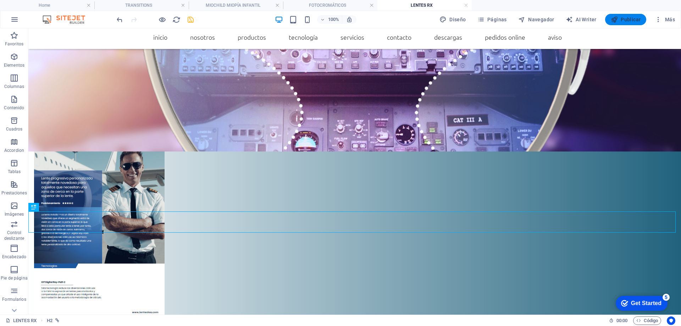
click at [626, 20] on span "Publicar" at bounding box center [626, 19] width 30 height 7
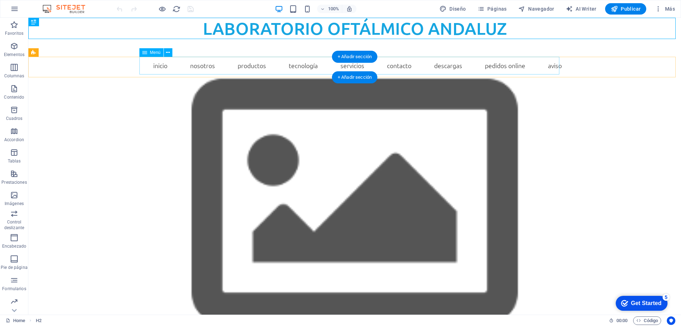
click at [241, 66] on nav "INICIO NOSOTROS PRODUCTOS Lentes Stock Lentes RX [MEDICAL_DATA] TECNOLOGÍA Filt…" at bounding box center [355, 66] width 426 height 18
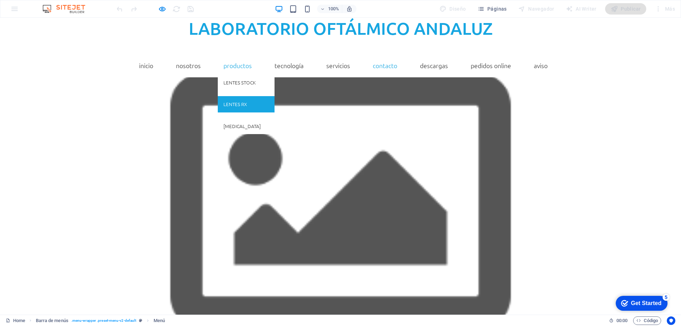
click at [229, 101] on link "Lentes RX" at bounding box center [246, 104] width 57 height 16
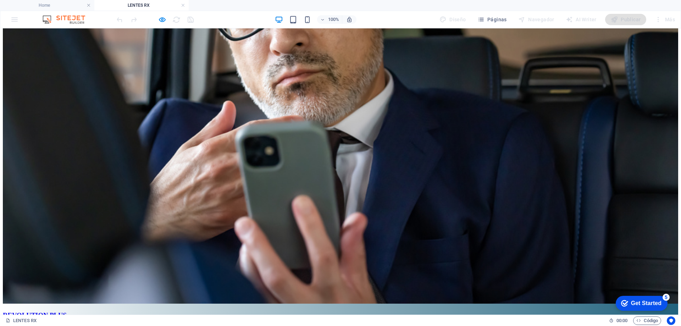
scroll to position [1242, 0]
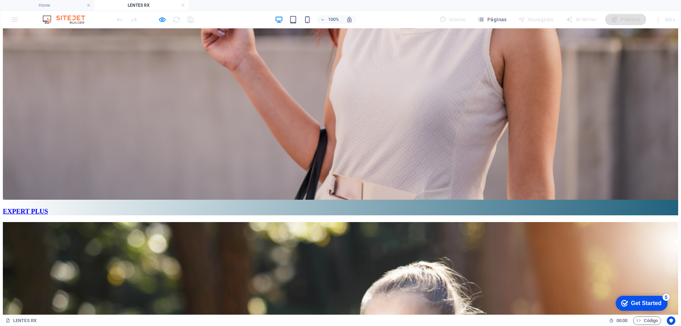
scroll to position [2413, 0]
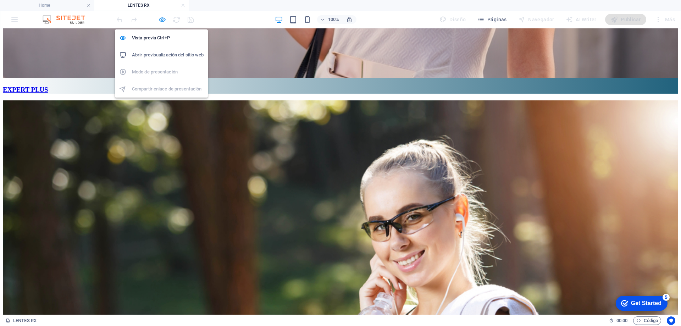
click at [163, 18] on icon "button" at bounding box center [162, 20] width 8 height 8
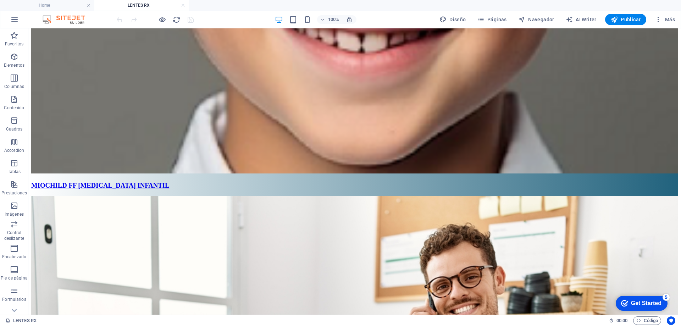
scroll to position [8133, 0]
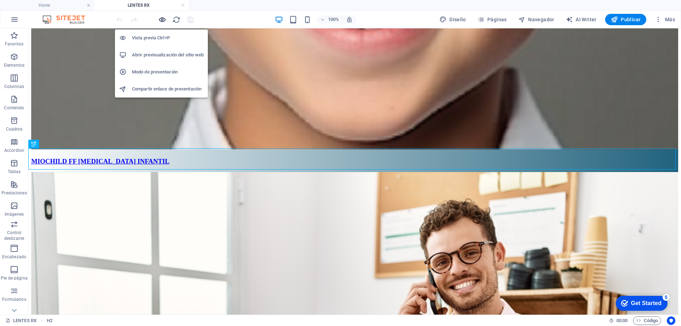
click at [159, 17] on icon "button" at bounding box center [162, 20] width 8 height 8
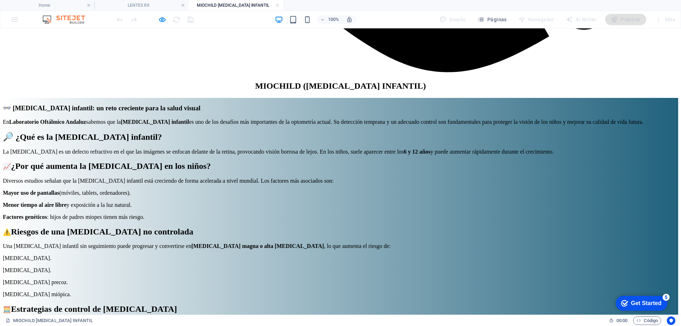
scroll to position [1001, 0]
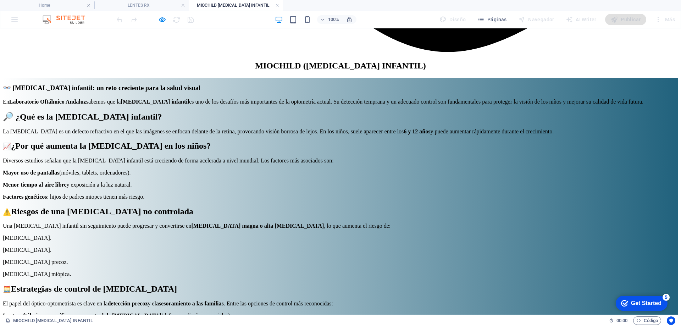
click at [0, 0] on div "100% Diseño Páginas Navegador AI Writer Publicar Más" at bounding box center [0, 0] width 0 height 0
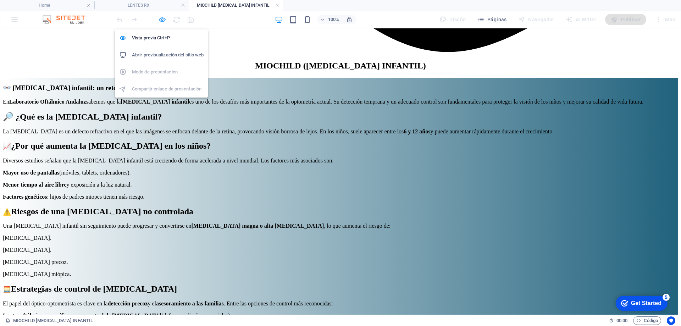
click at [0, 0] on icon "button" at bounding box center [0, 0] width 0 height 0
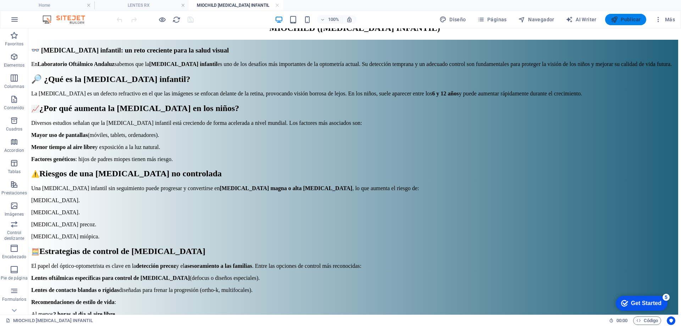
click at [622, 14] on button "Publicar" at bounding box center [626, 19] width 42 height 11
